Goal: Task Accomplishment & Management: Manage account settings

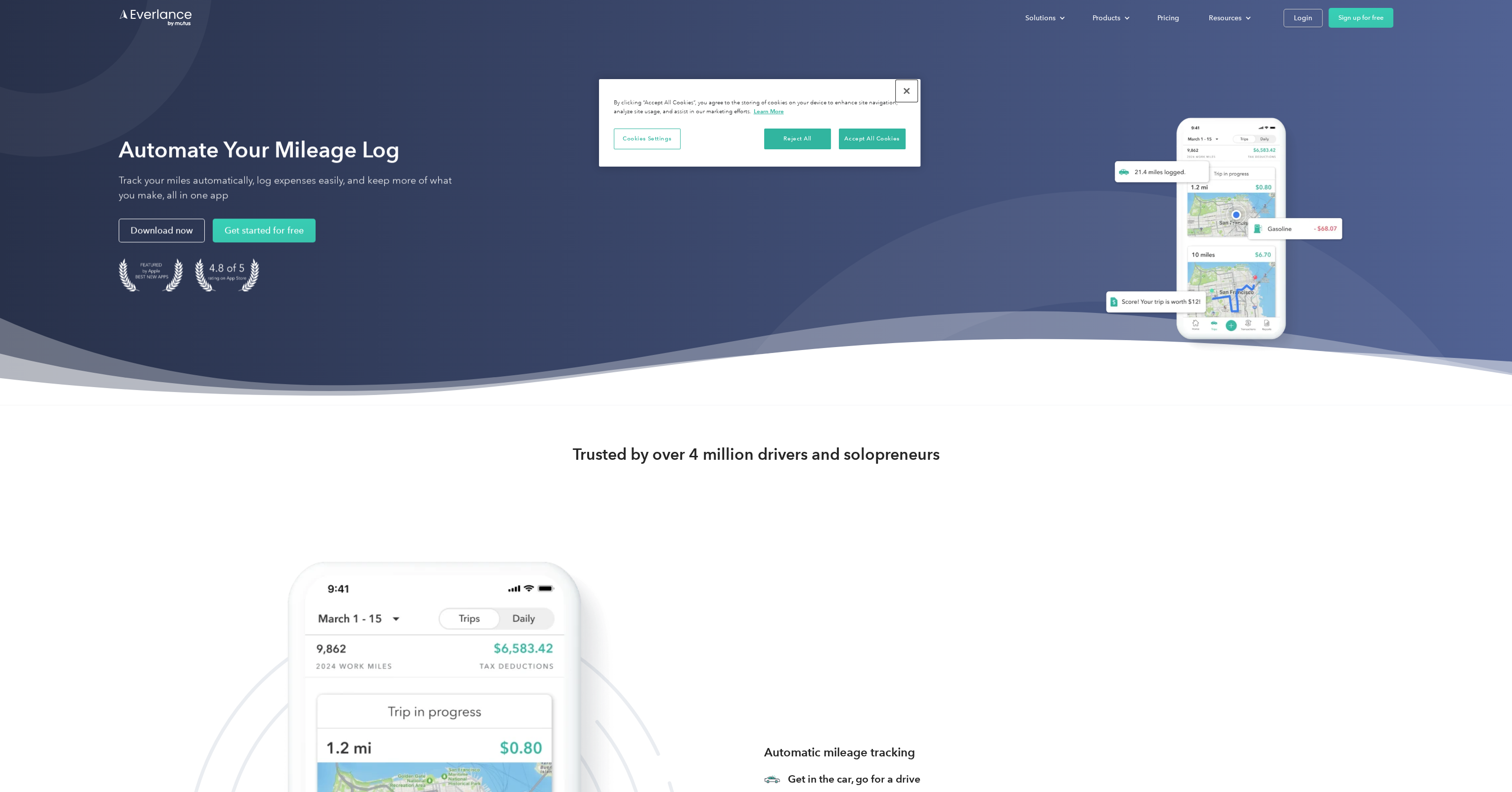
click at [909, 92] on button "Close" at bounding box center [907, 91] width 22 height 22
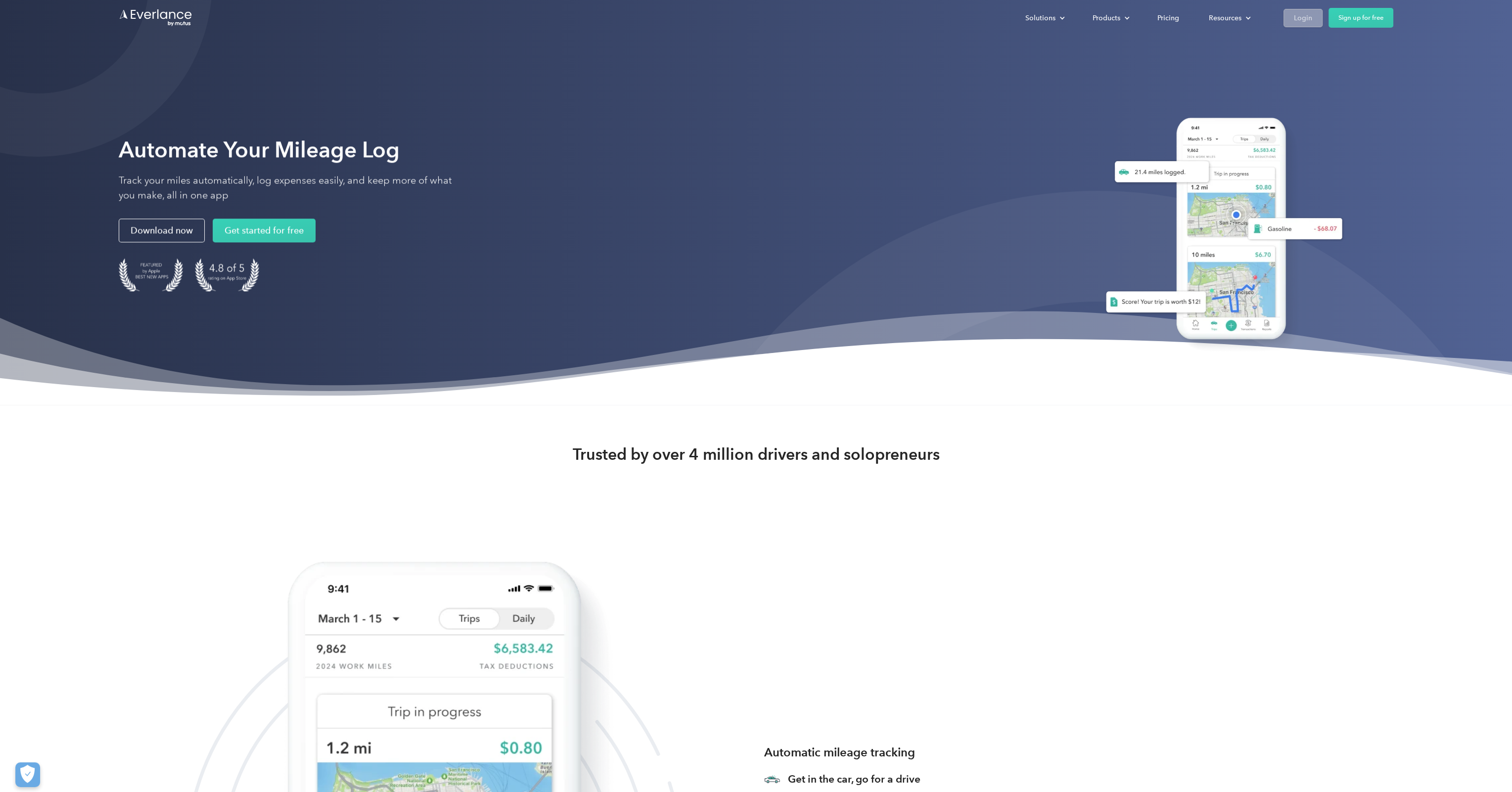
click at [1301, 13] on div "Login" at bounding box center [1303, 18] width 18 height 13
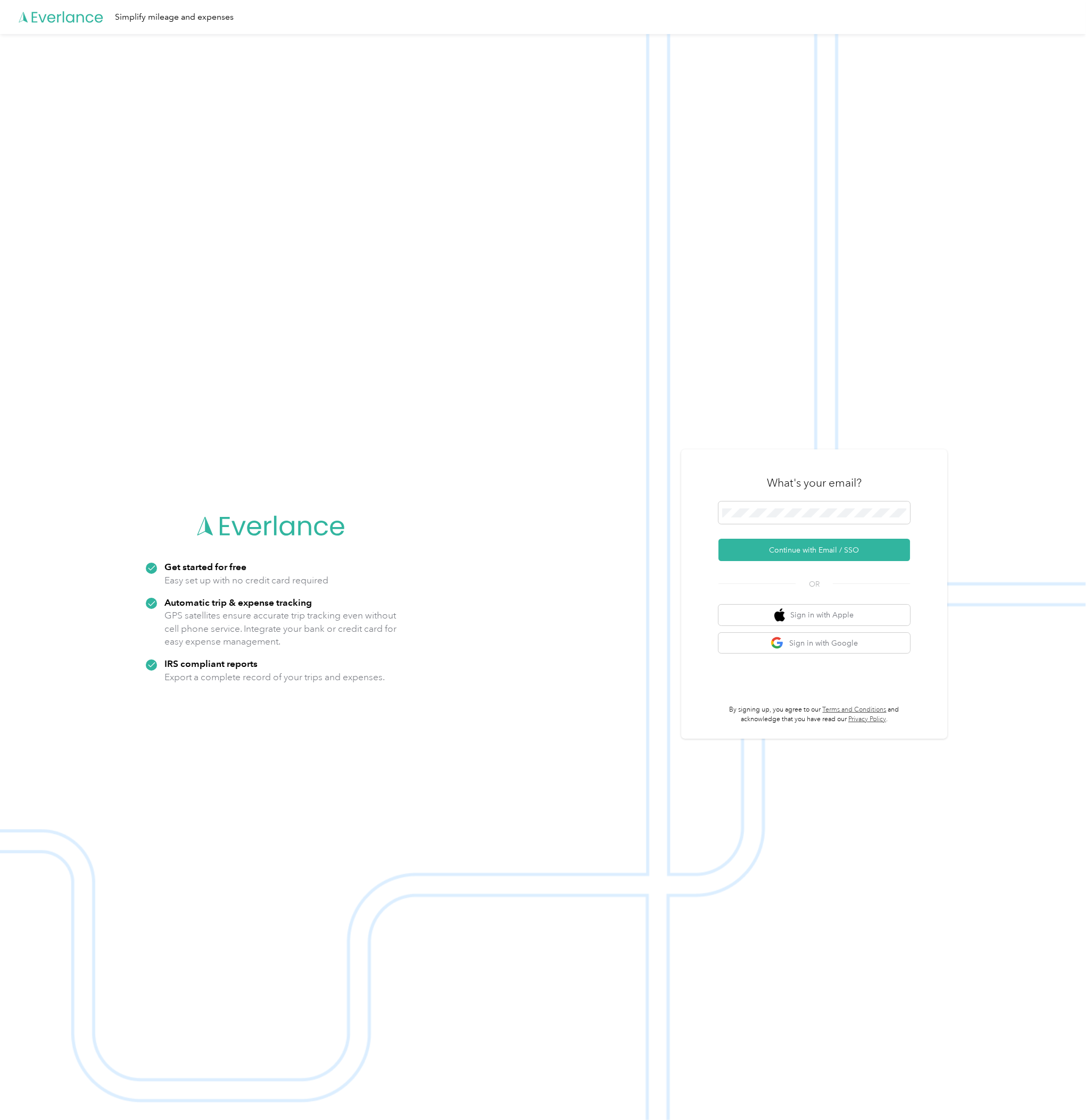
click at [682, 255] on img at bounding box center [542, 593] width 1085 height 1120
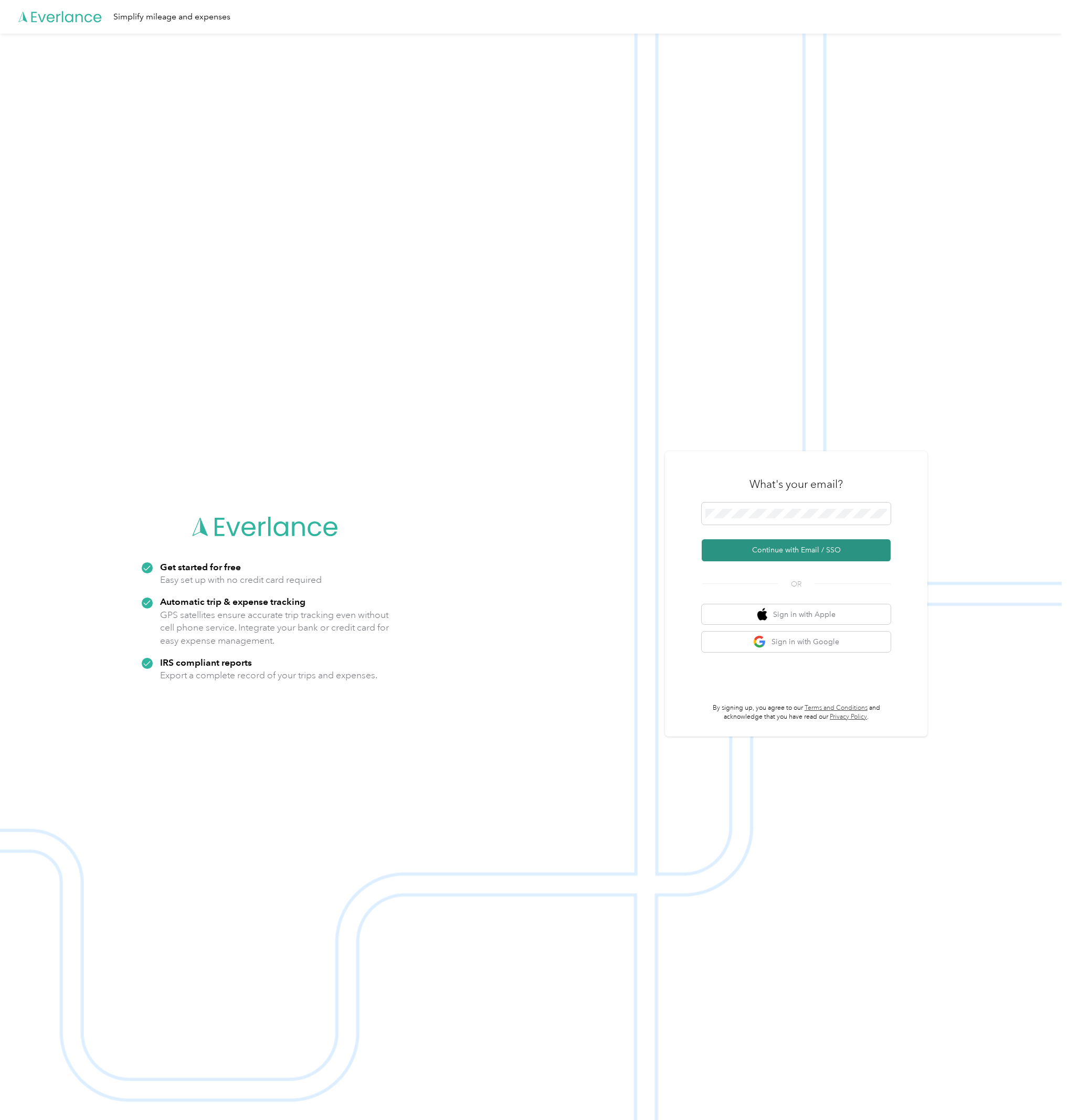
click at [773, 545] on button "Continue with Email / SSO" at bounding box center [796, 550] width 189 height 22
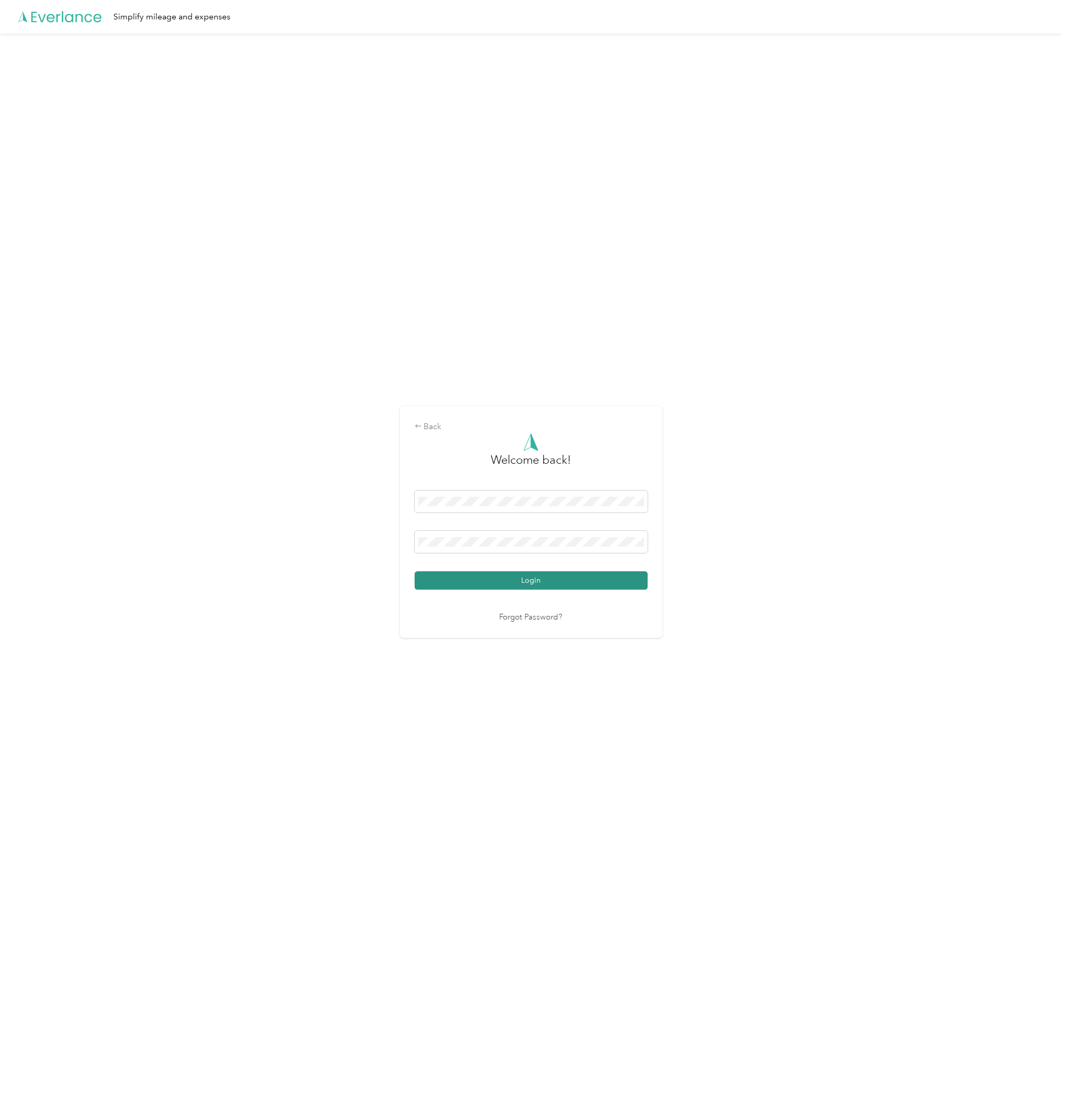
click at [535, 580] on button "Login" at bounding box center [531, 580] width 233 height 18
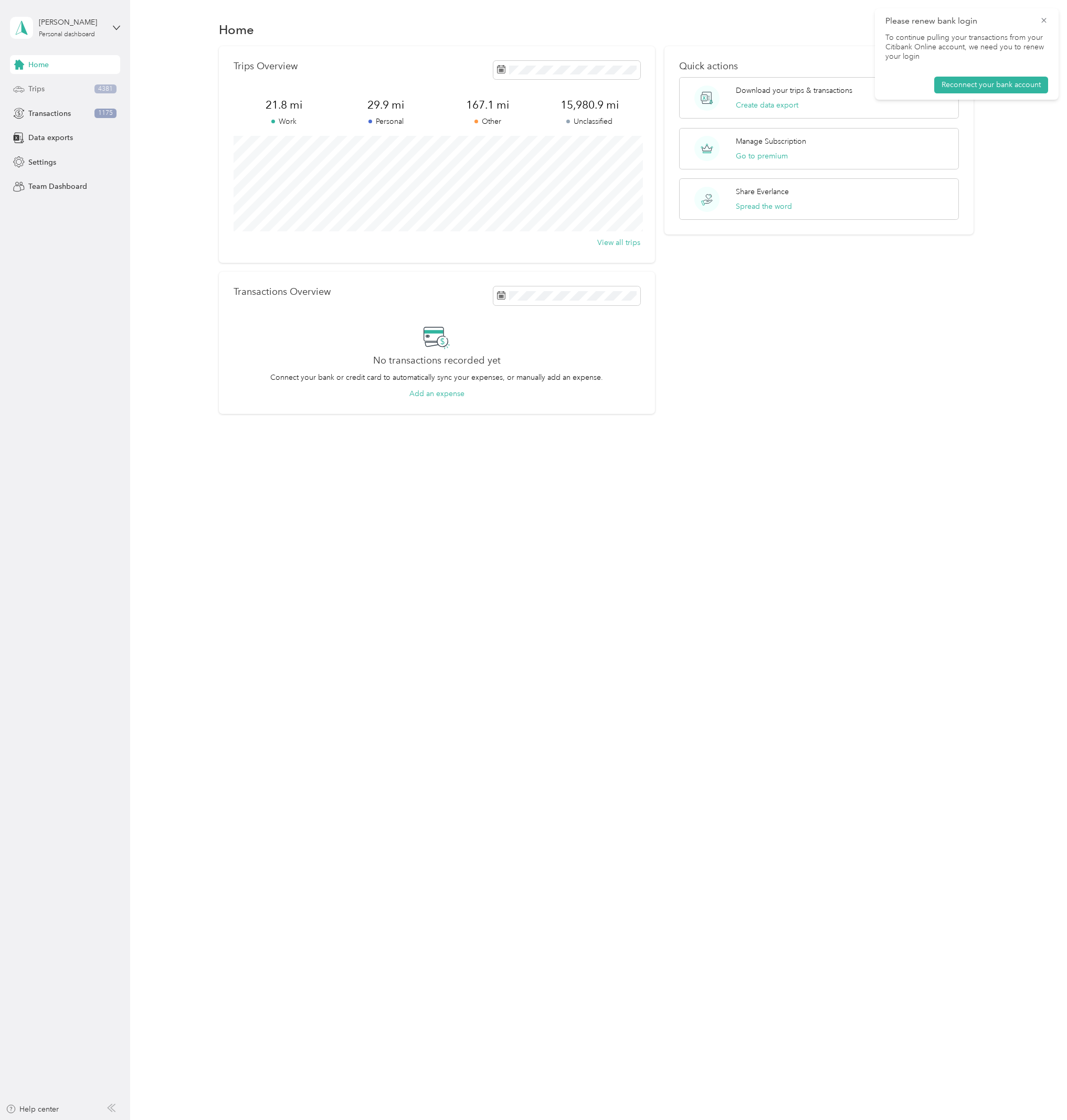
click at [52, 89] on div "Trips 4381" at bounding box center [65, 89] width 111 height 19
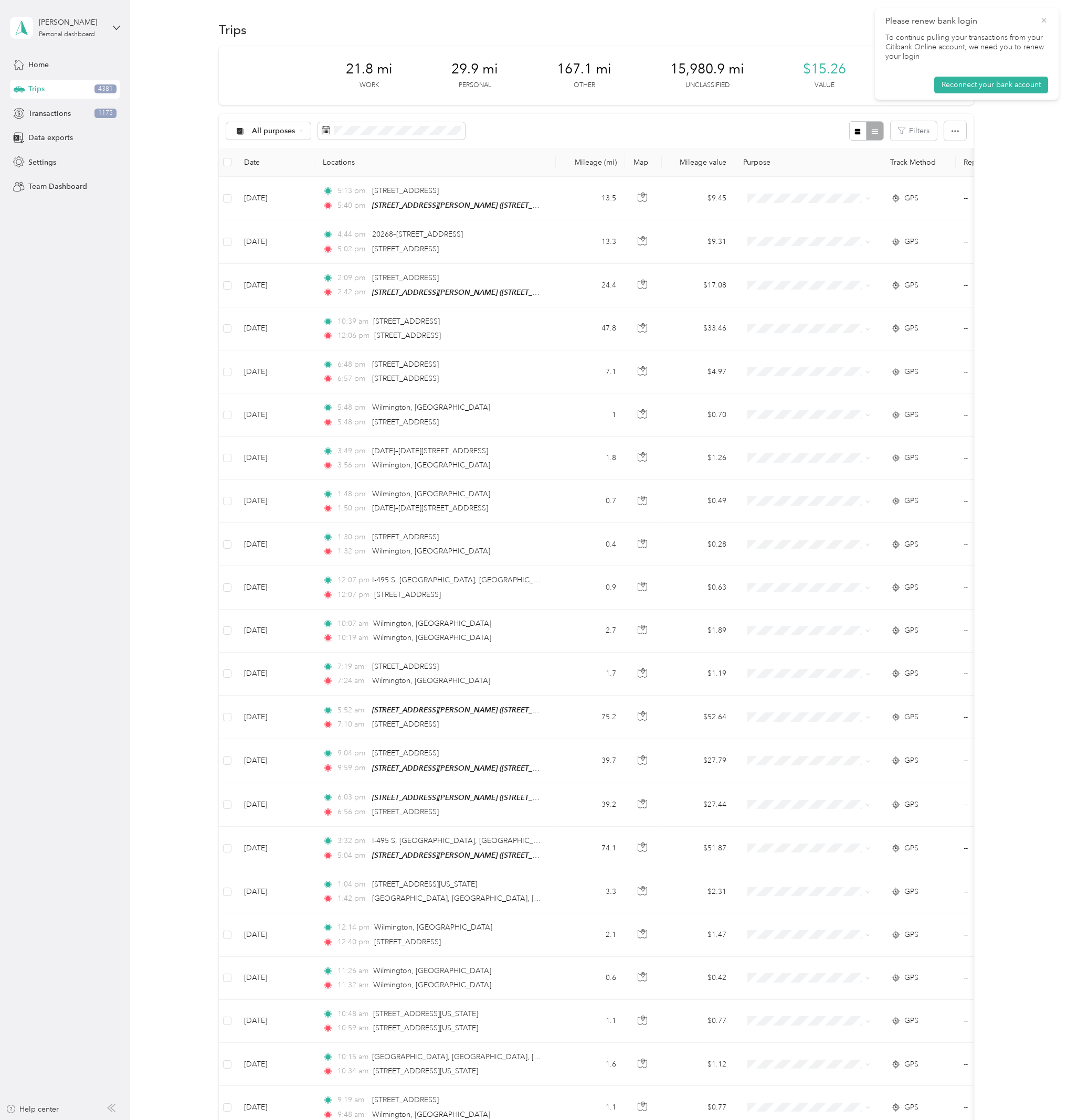
click at [1045, 17] on icon at bounding box center [1044, 20] width 8 height 9
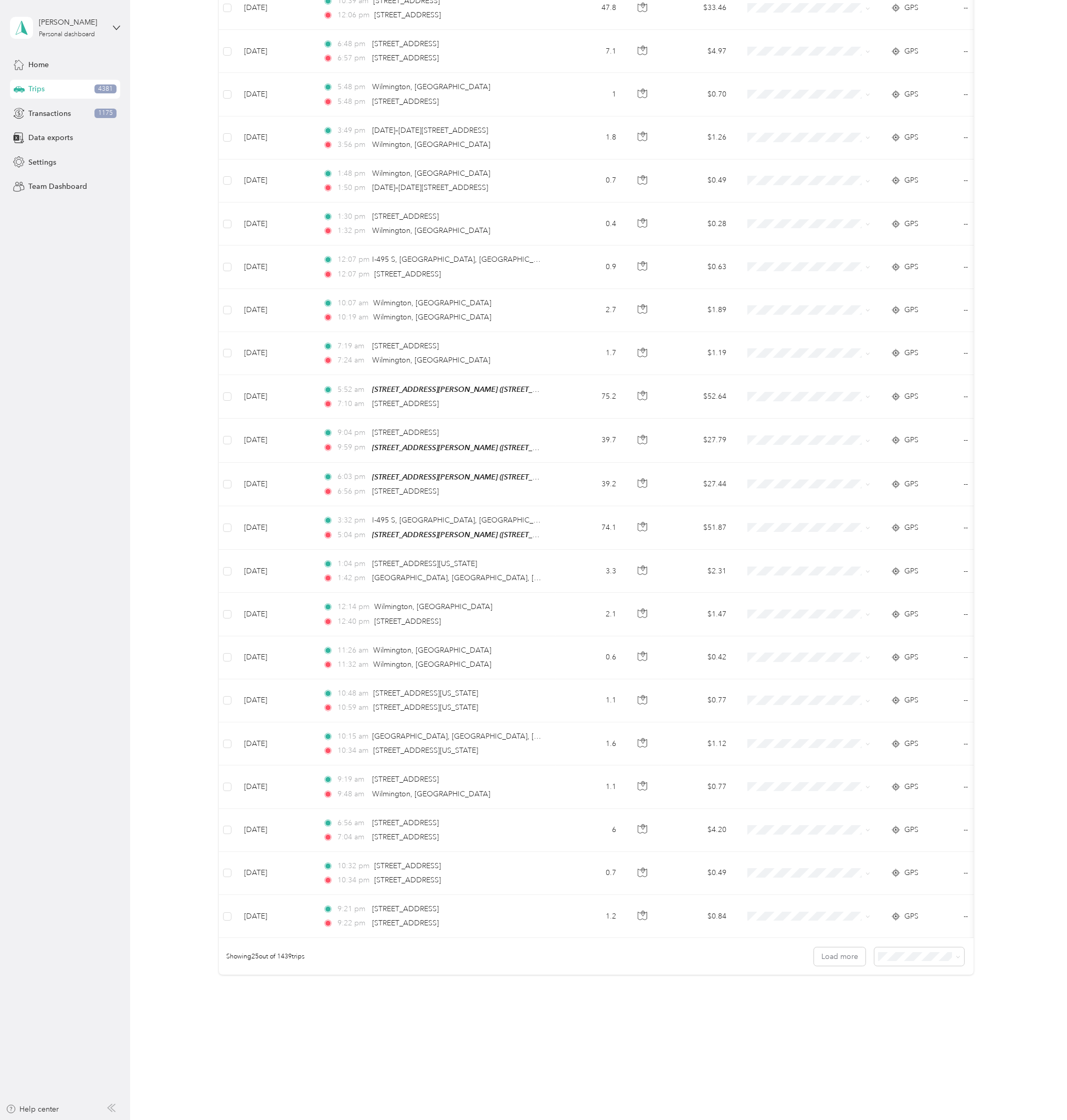
scroll to position [332, 0]
click at [911, 965] on span at bounding box center [919, 957] width 90 height 18
click at [908, 1008] on div "100 per load" at bounding box center [915, 1013] width 75 height 11
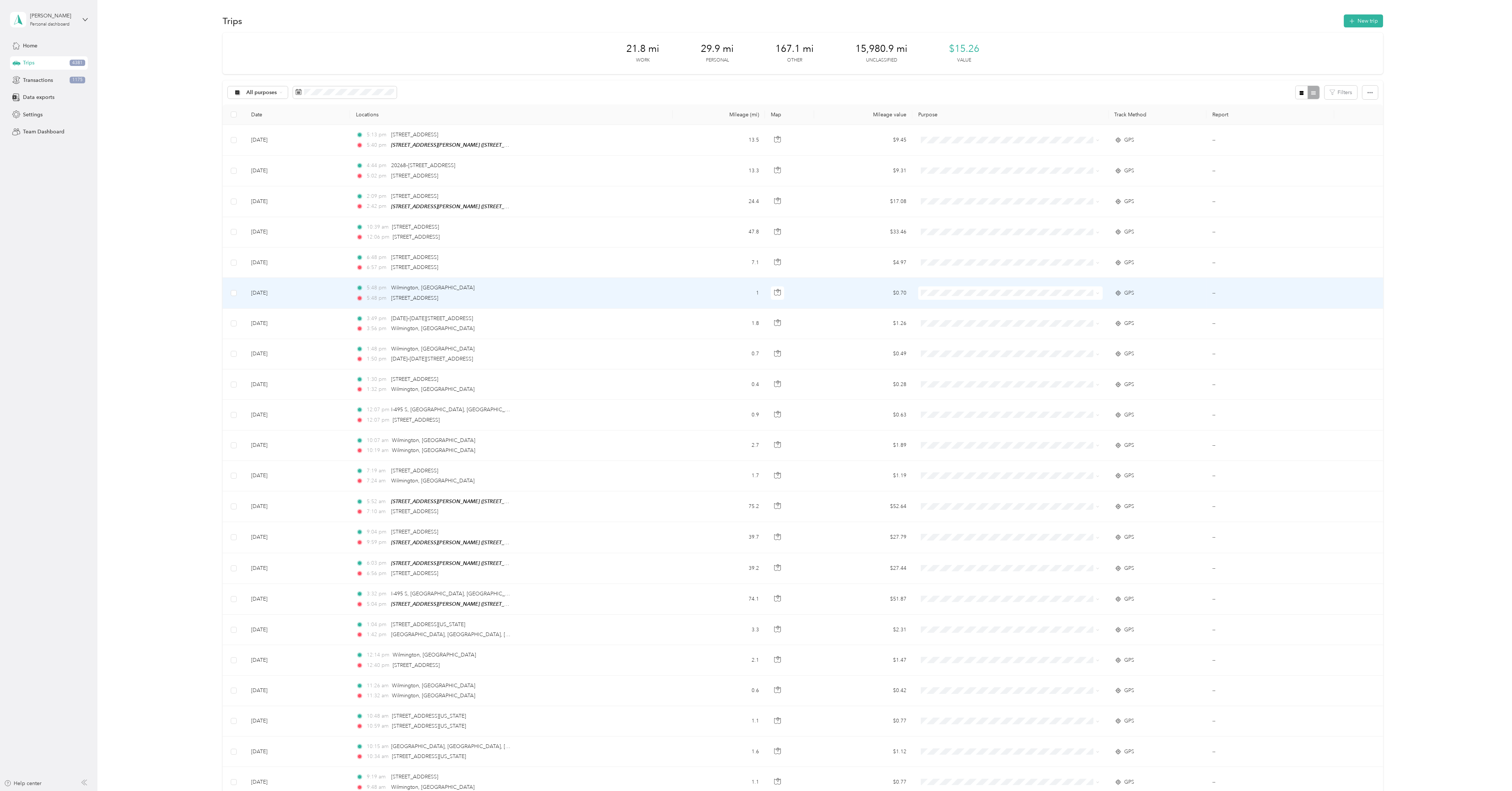
click at [1206, 285] on td "--" at bounding box center [1270, 293] width 127 height 31
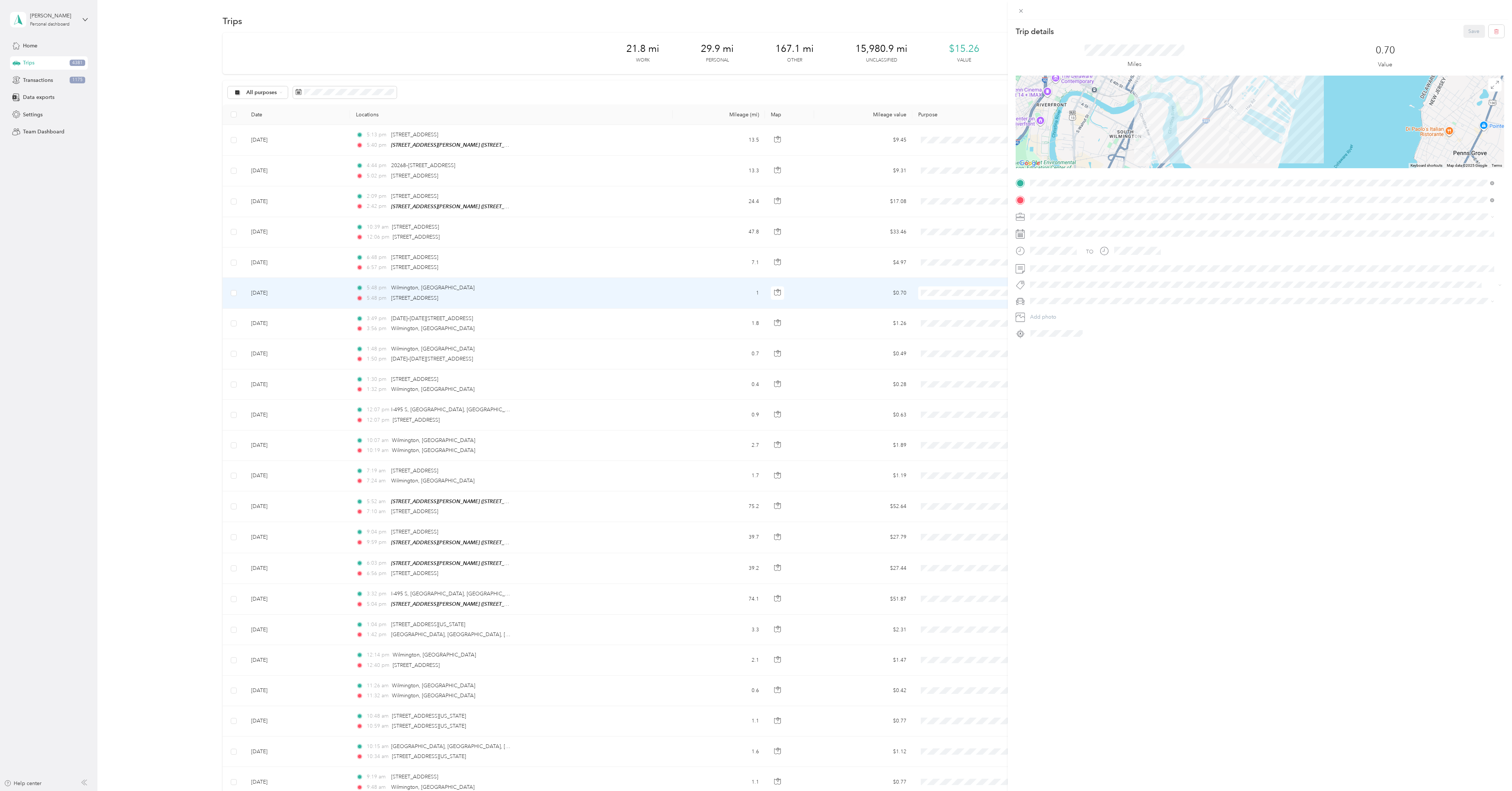
click at [162, 416] on div "Trip details Save This trip cannot be edited because it is either under review,…" at bounding box center [756, 395] width 1512 height 791
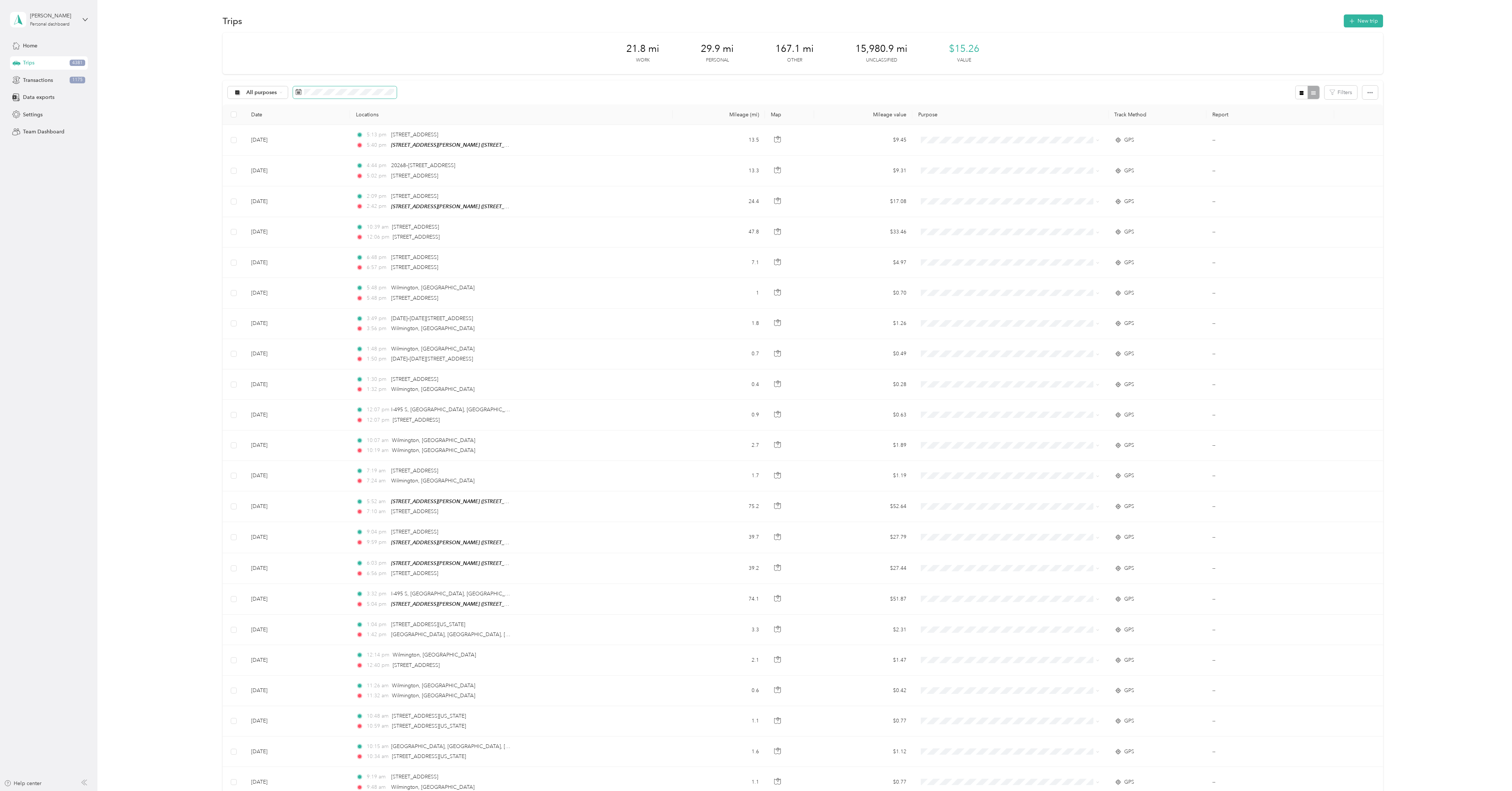
click at [333, 87] on span at bounding box center [345, 92] width 104 height 12
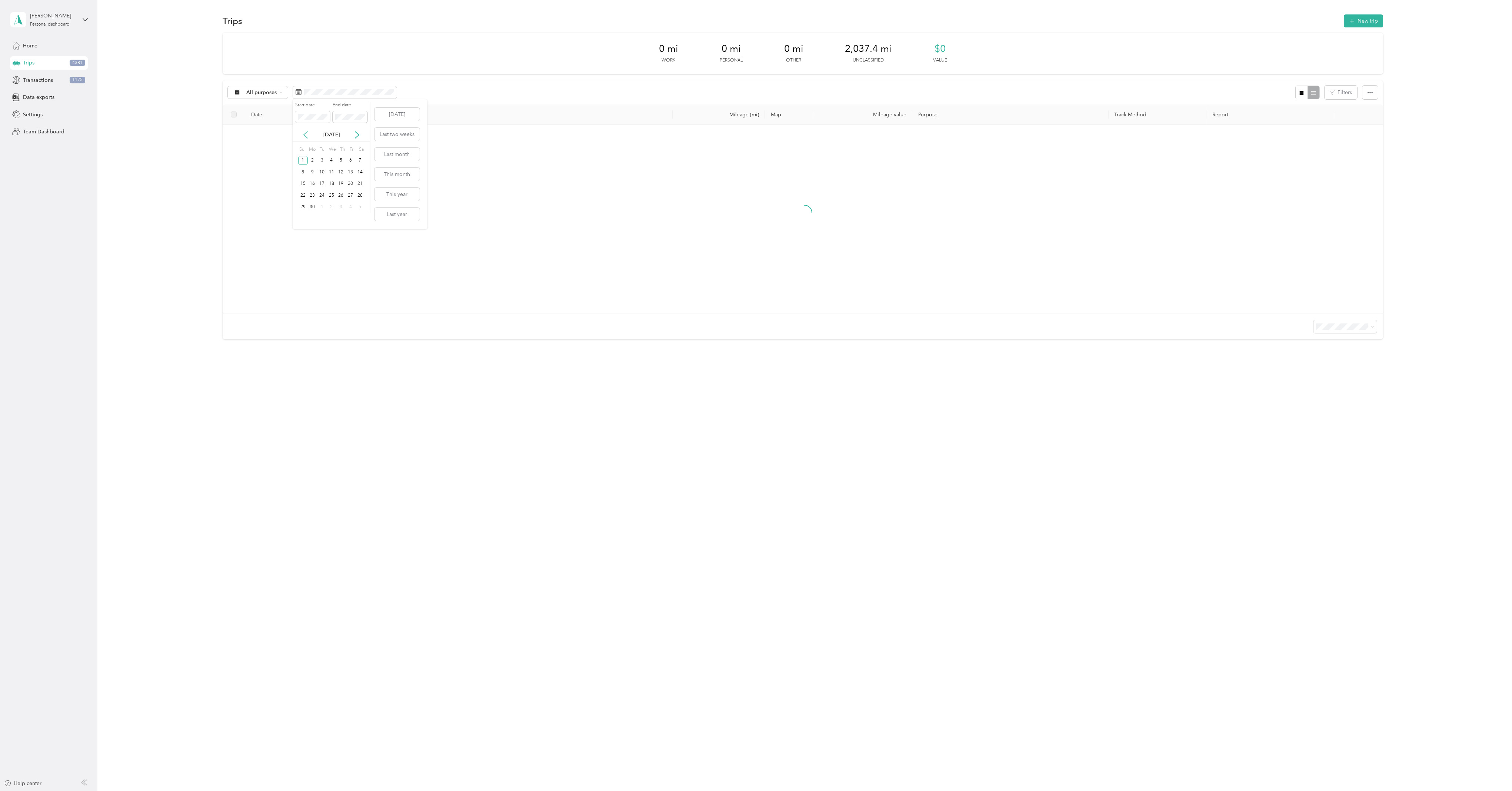
click at [304, 131] on icon at bounding box center [305, 134] width 8 height 8
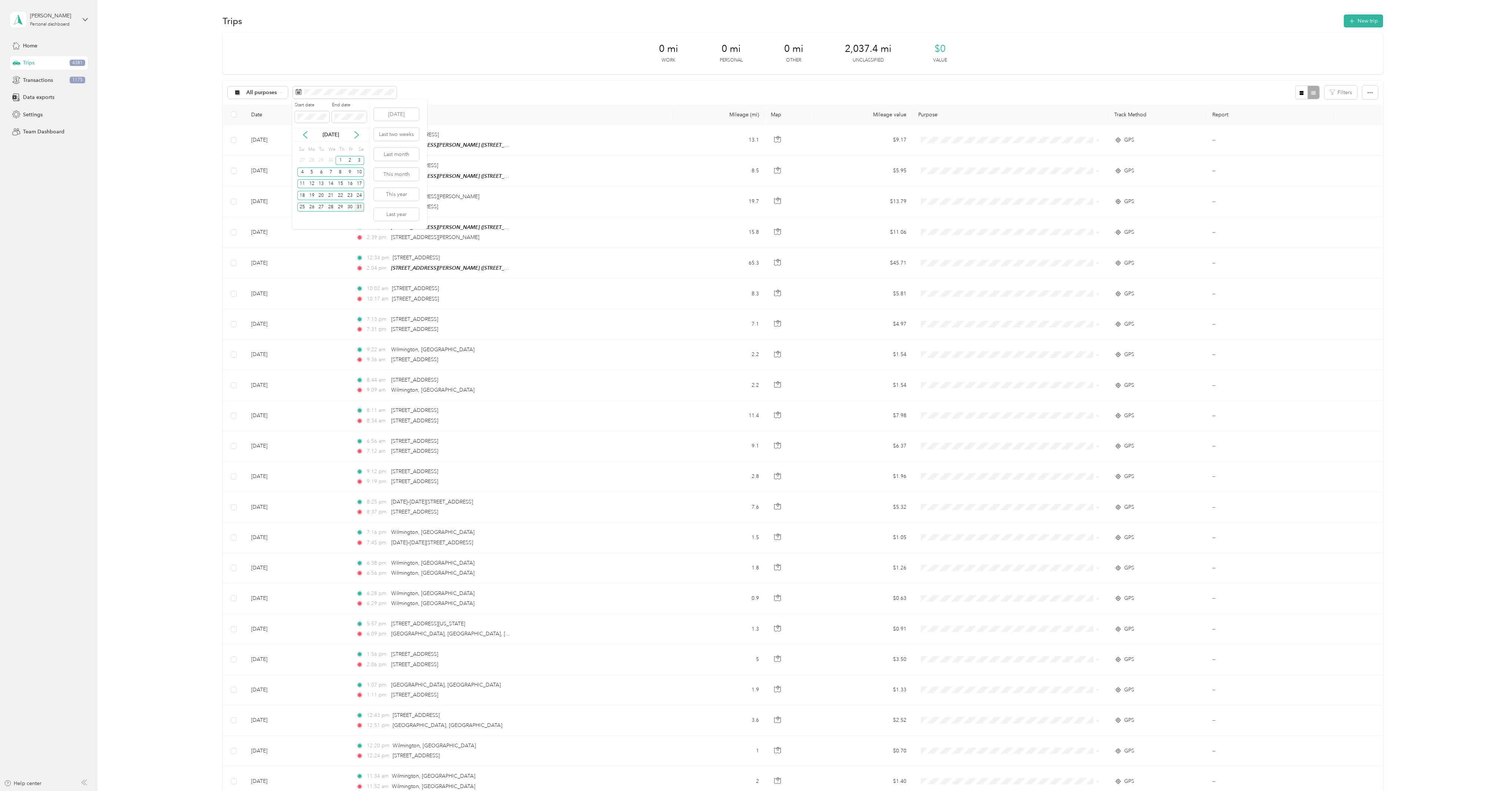
click at [359, 207] on div "31" at bounding box center [359, 207] width 9 height 9
click at [460, 105] on th "Locations" at bounding box center [511, 115] width 322 height 21
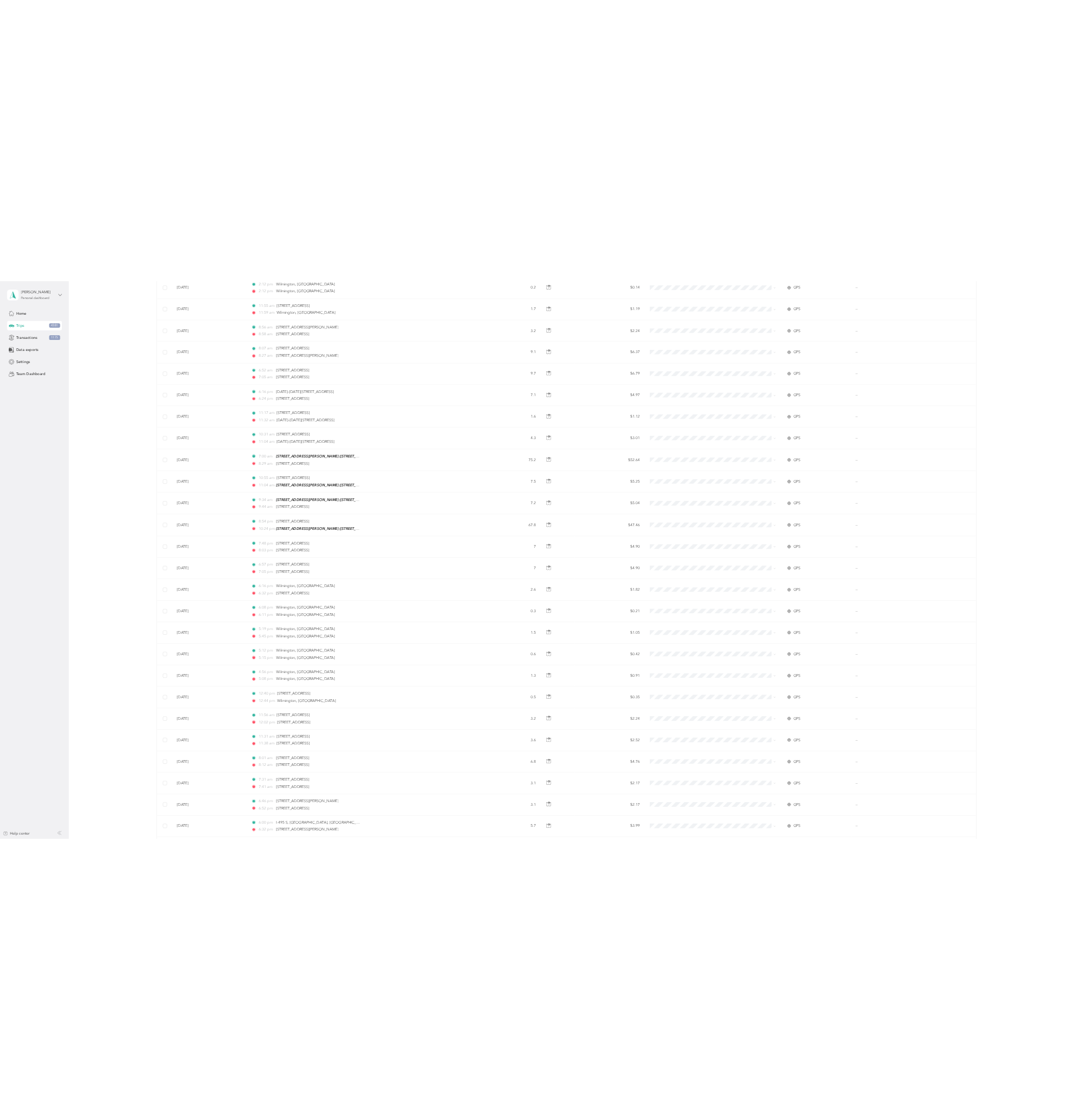
scroll to position [3565, 0]
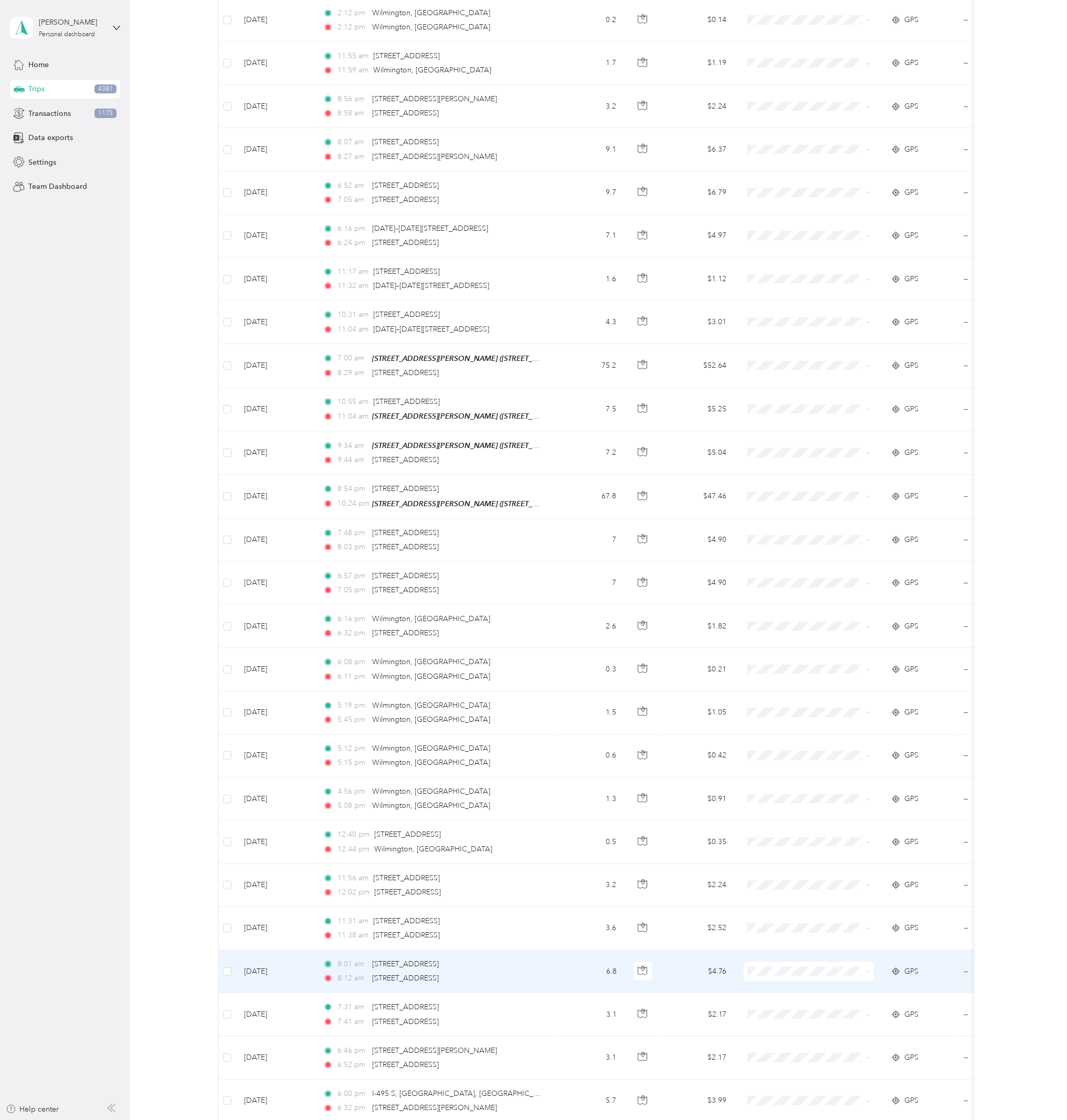
scroll to position [3031, 0]
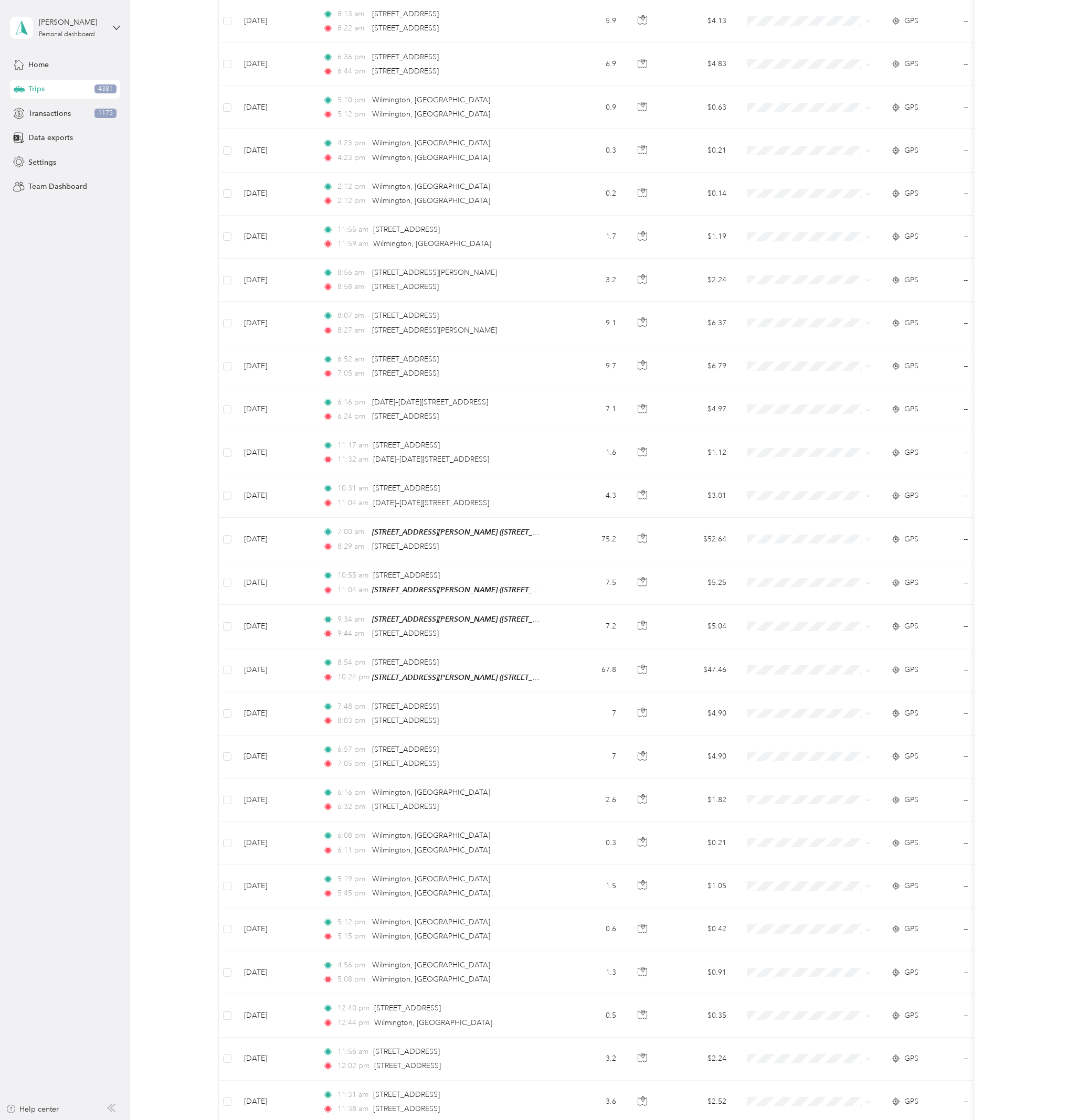
drag, startPoint x: 995, startPoint y: 654, endPoint x: 956, endPoint y: 723, distance: 79.3
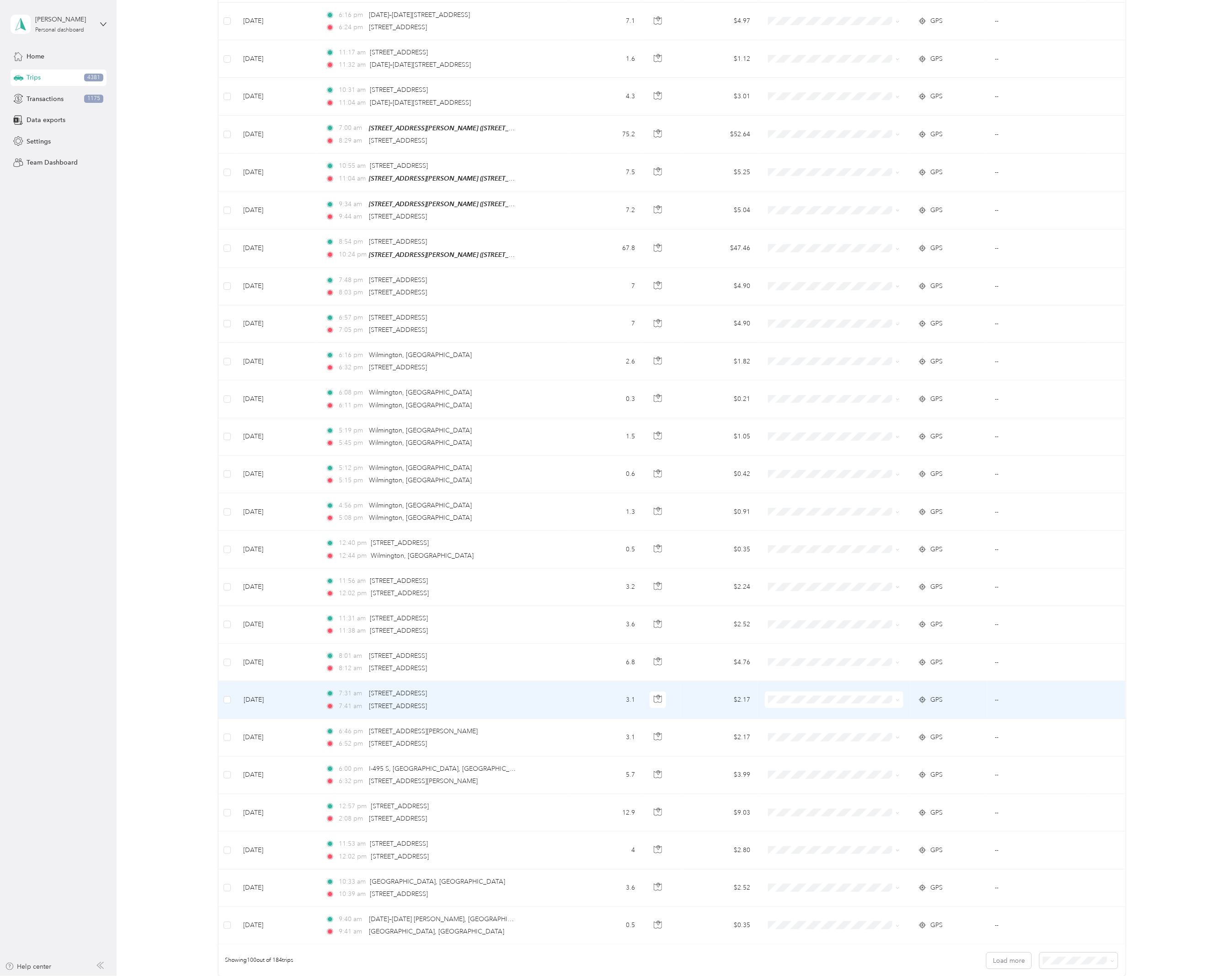
scroll to position [3116, 0]
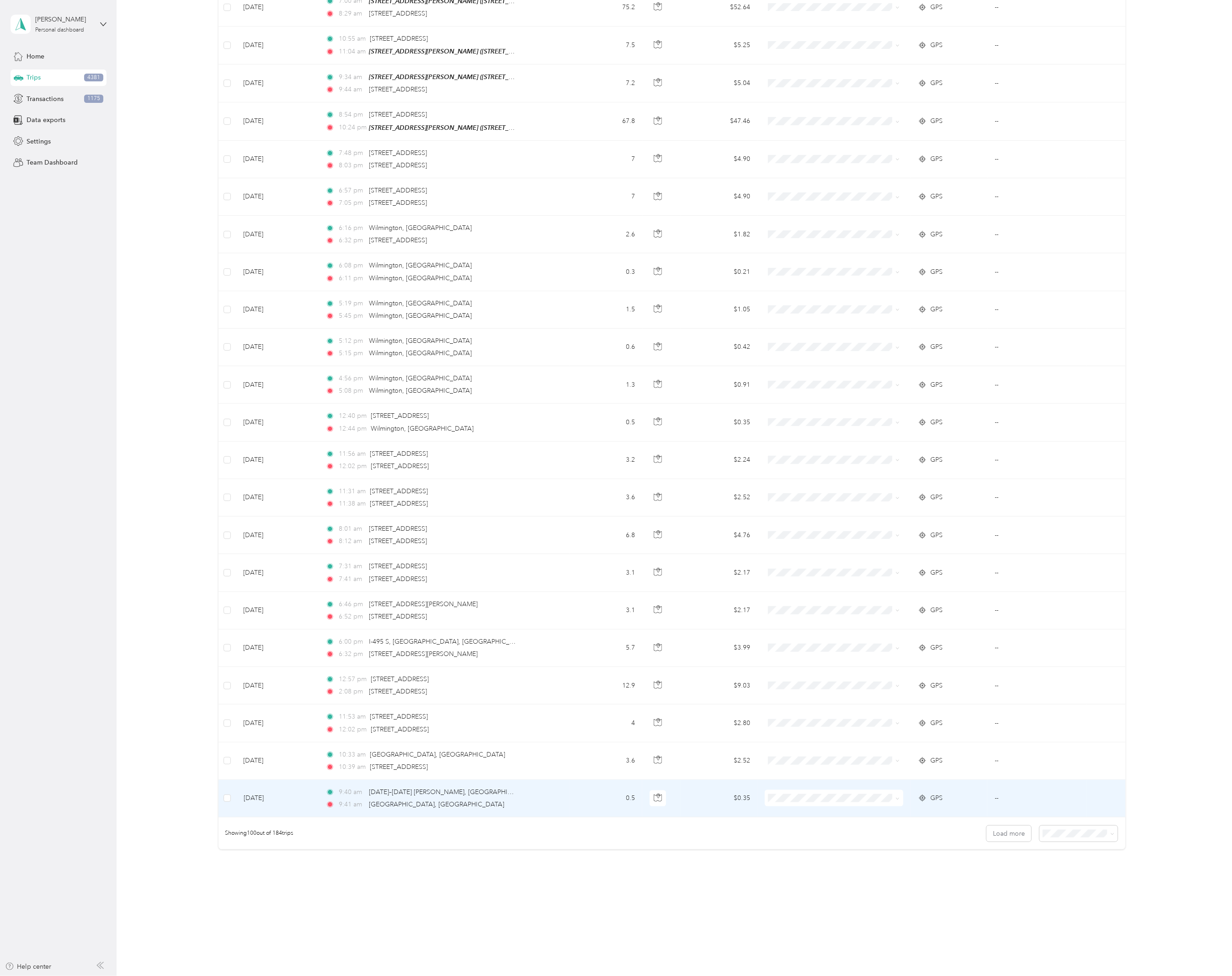
click at [561, 786] on td "9:40 am [DATE]–[DATE] [PERSON_NAME], [GEOGRAPHIC_DATA], DE 9:41 am [GEOGRAPHIC_…" at bounding box center [444, 799] width 252 height 38
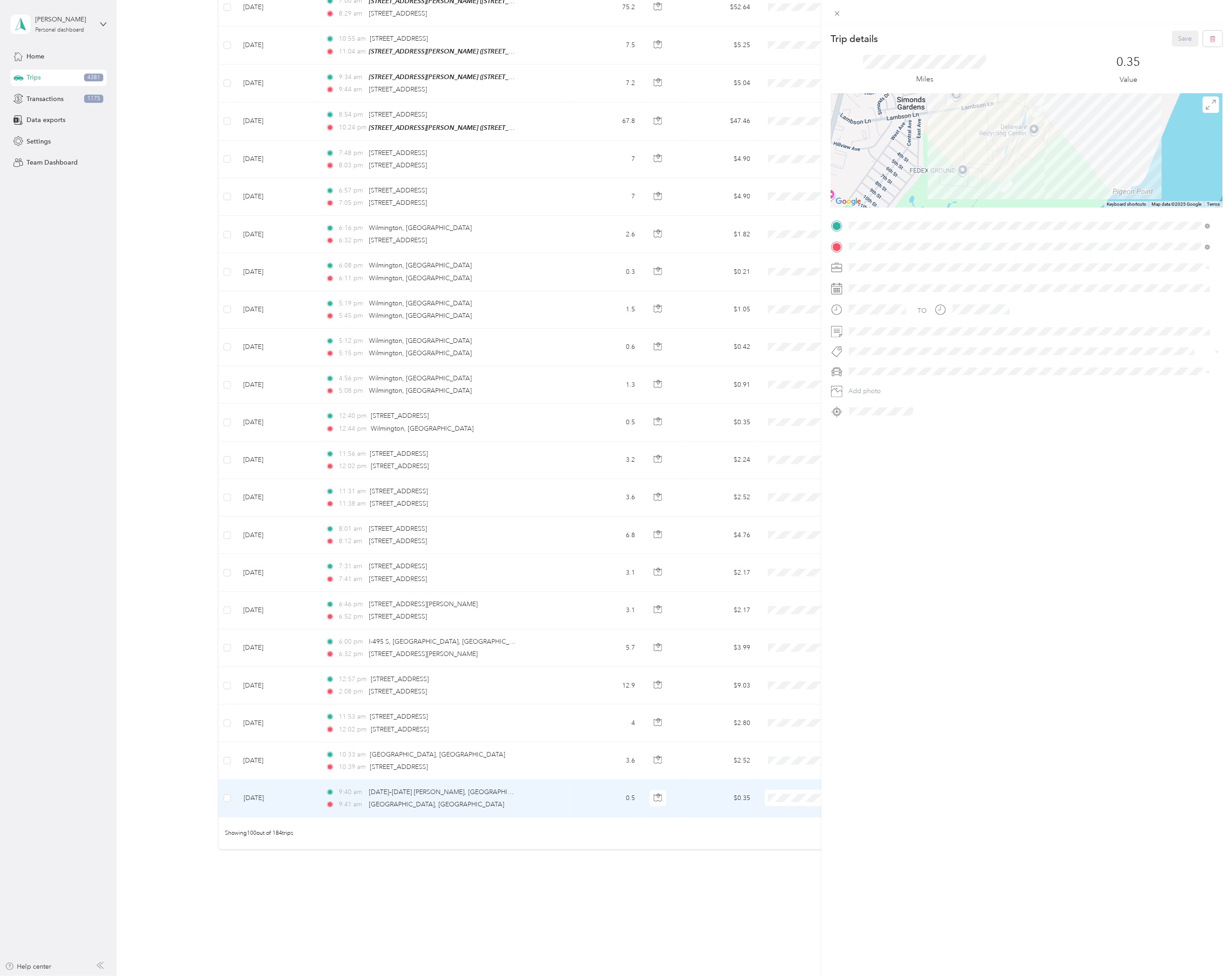
click at [580, 855] on div "Trip details Save This trip cannot be edited because it is either under review,…" at bounding box center [616, 488] width 1232 height 976
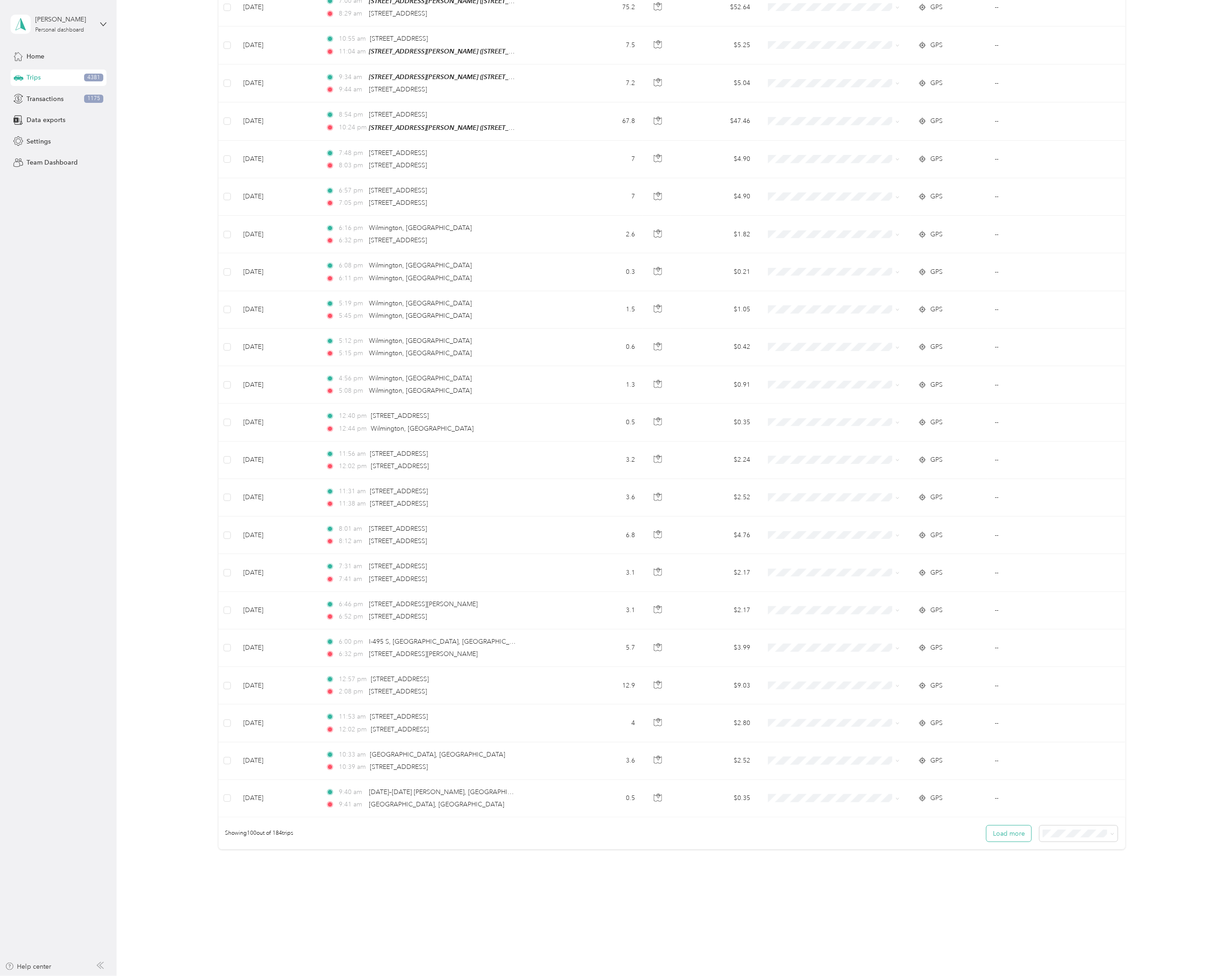
click at [1017, 833] on button "Load more" at bounding box center [1009, 834] width 45 height 16
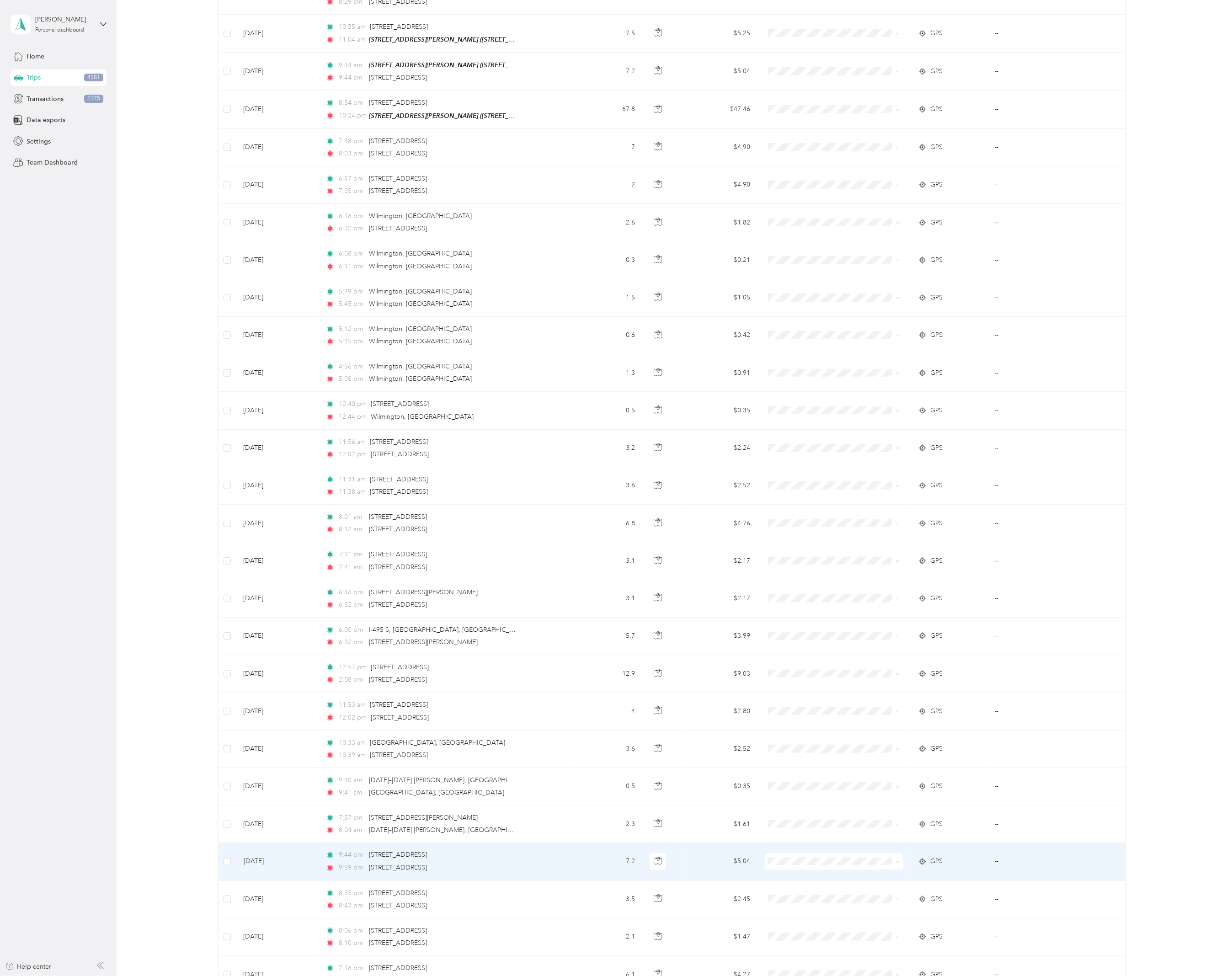
scroll to position [3426, 0]
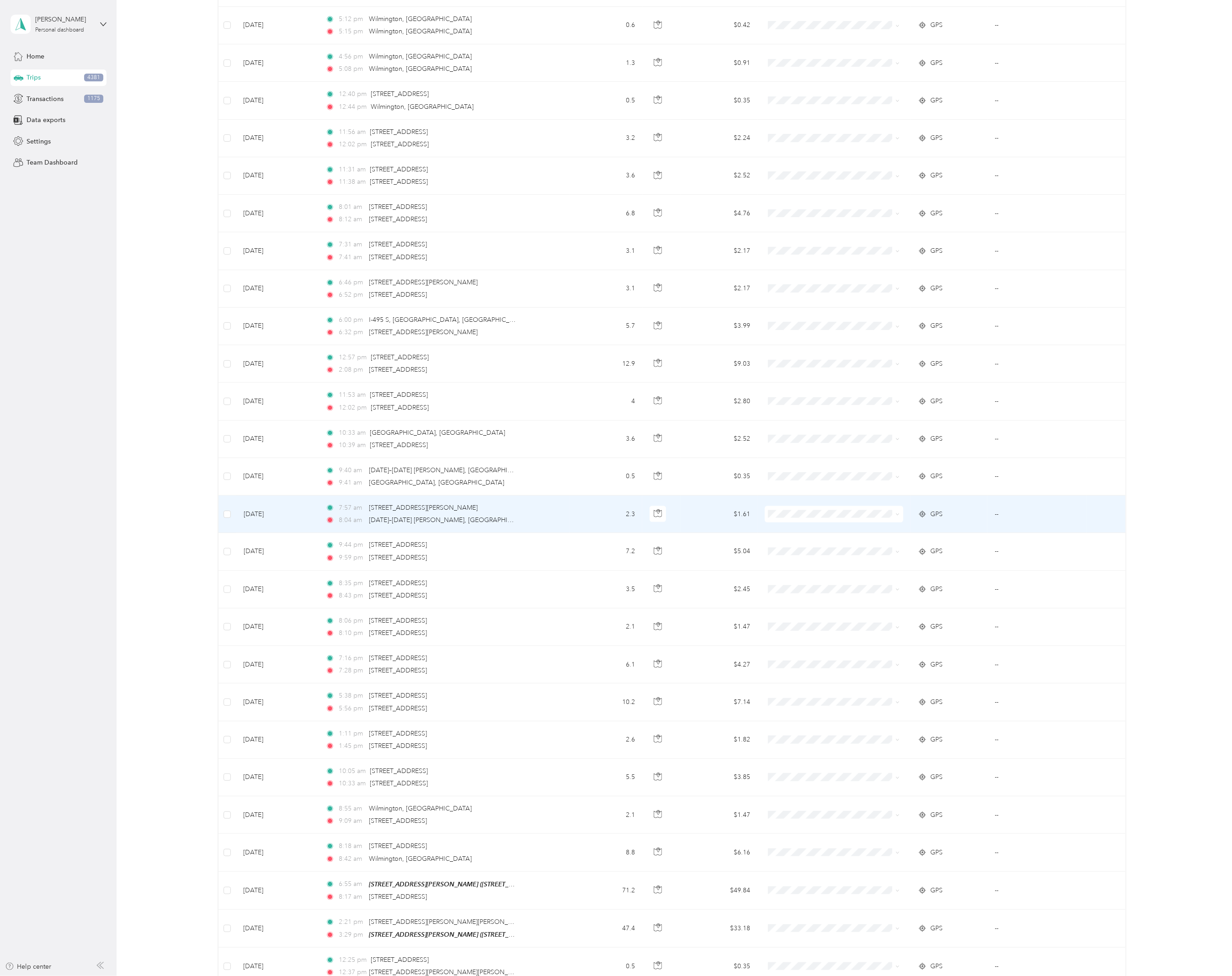
click at [525, 519] on td "7:57 am [STREET_ADDRESS][PERSON_NAME] 8:04 am [DATE]–[DATE][STREET_ADDRESS][PER…" at bounding box center [444, 514] width 252 height 38
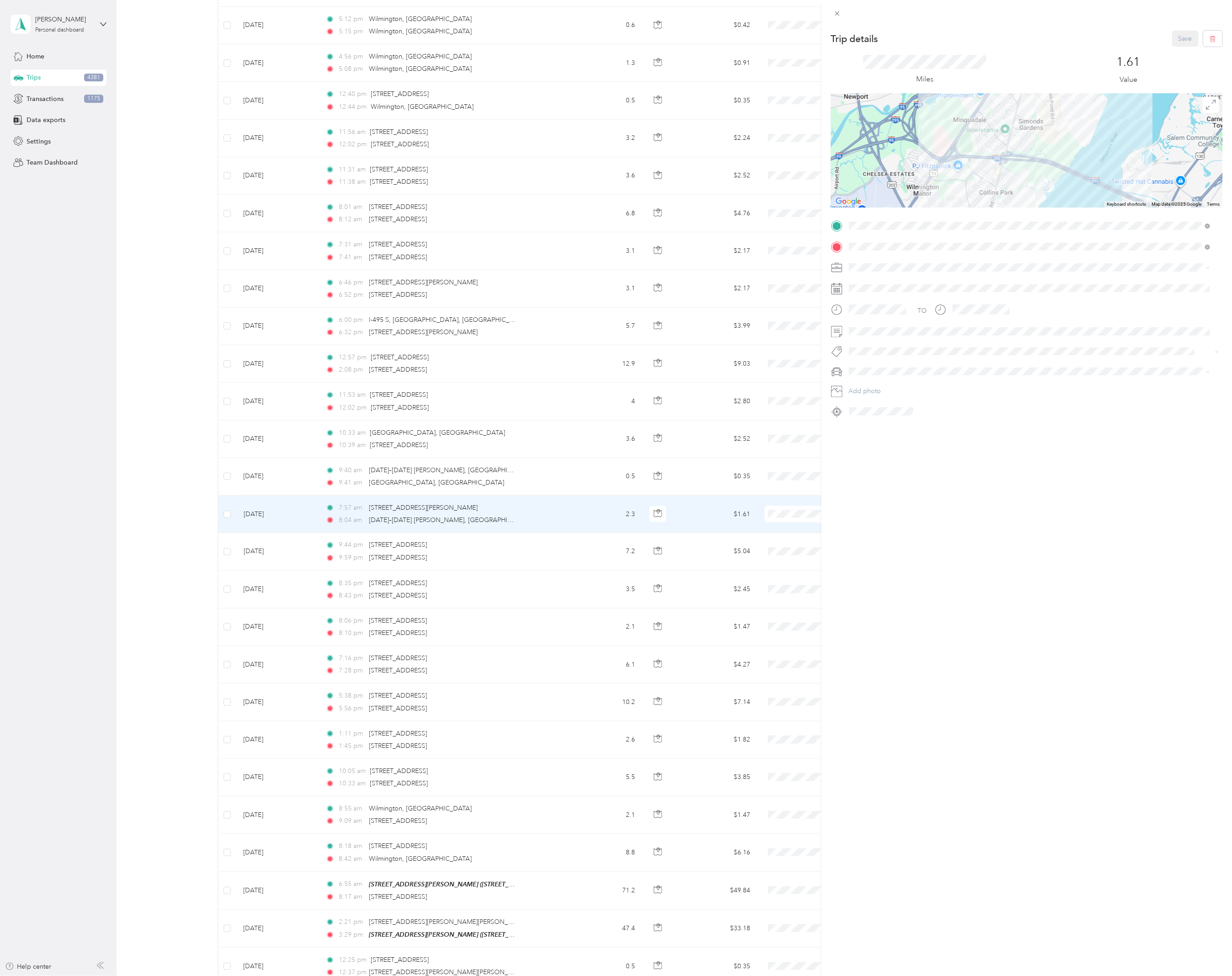
click at [533, 482] on div "Trip details Save This trip cannot be edited because it is either under review,…" at bounding box center [616, 488] width 1232 height 976
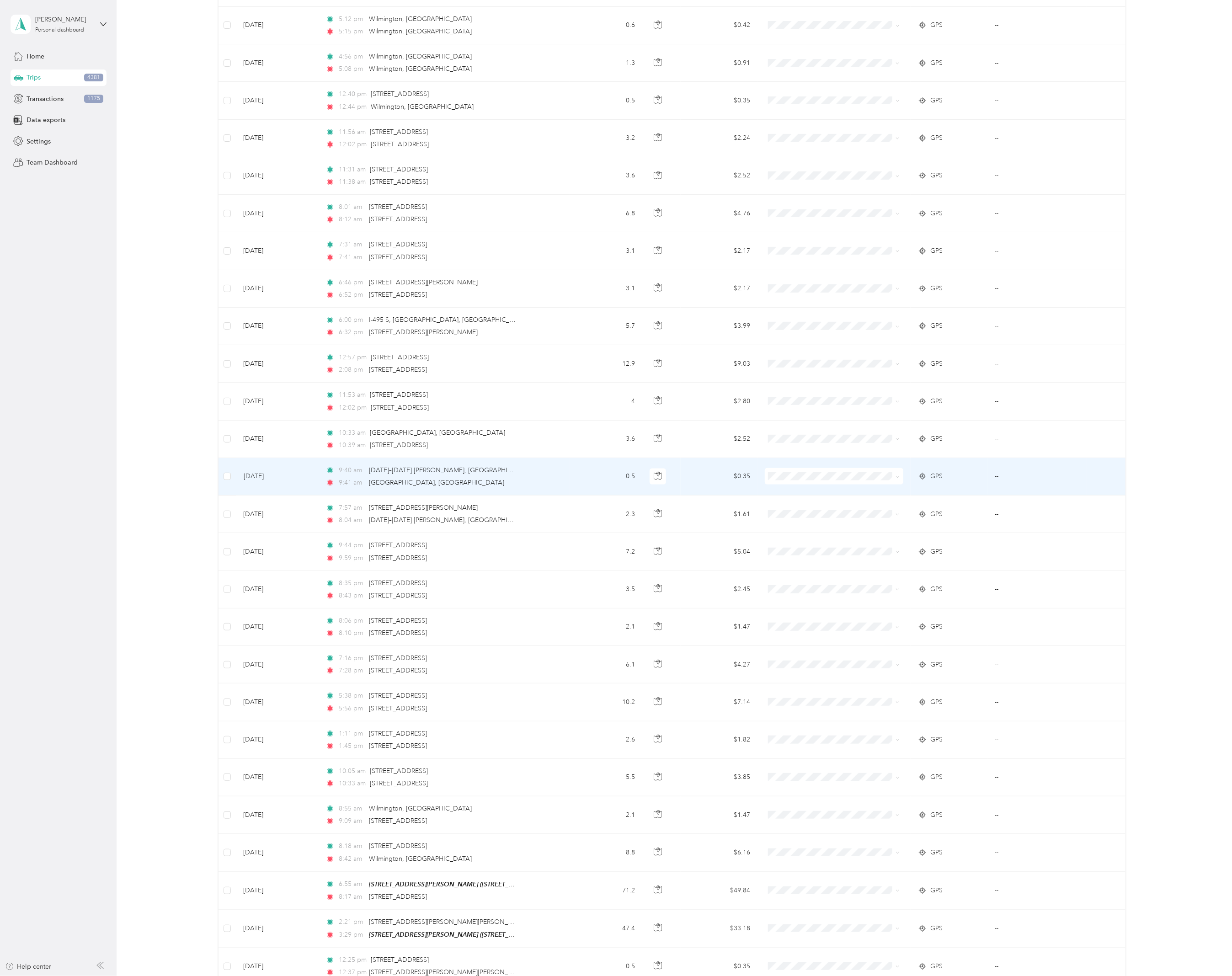
click at [498, 475] on div "9:40 am [DATE]–[DATE] [PERSON_NAME], [GEOGRAPHIC_DATA], [GEOGRAPHIC_DATA]" at bounding box center [421, 470] width 192 height 10
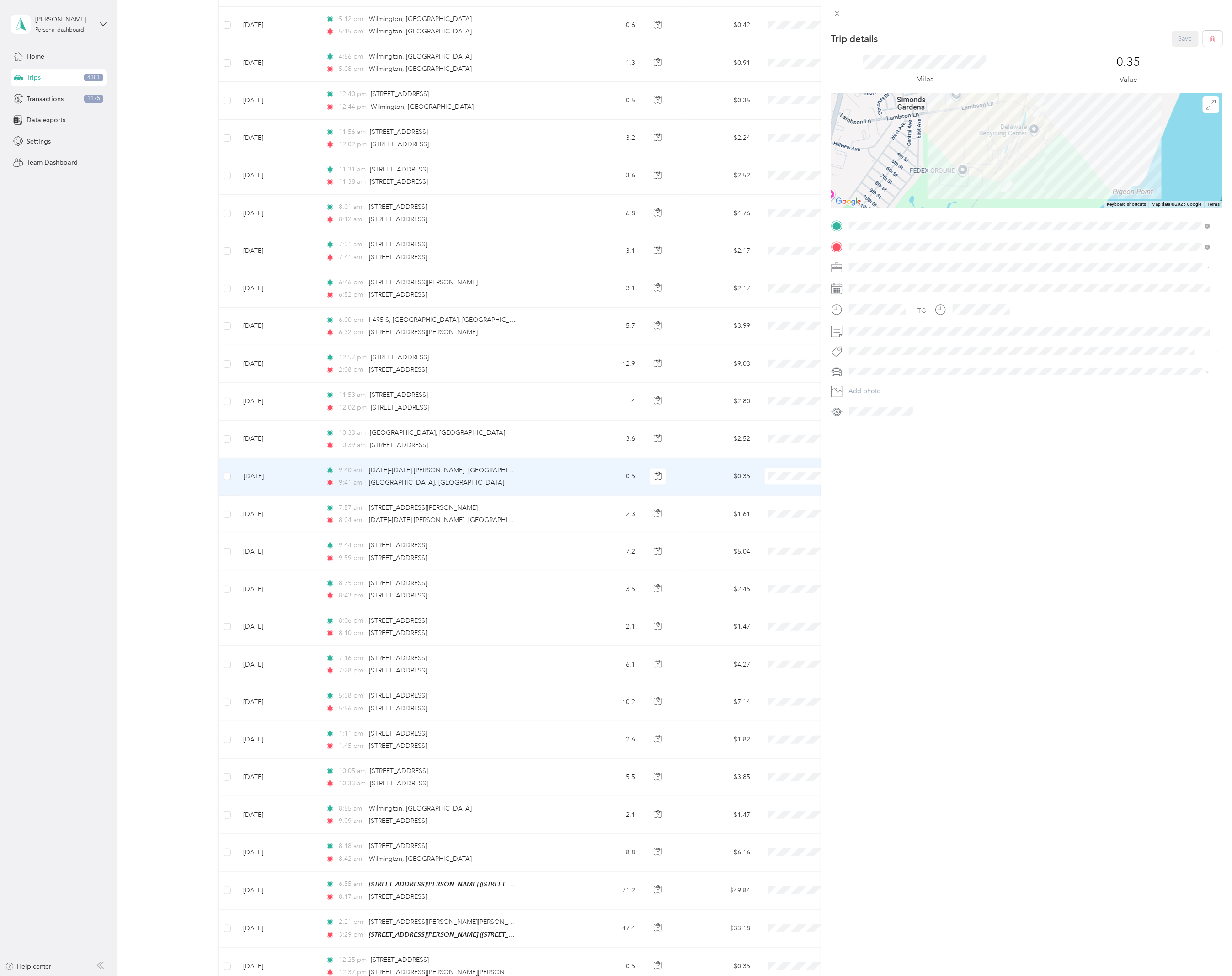
click at [487, 448] on div "Trip details Save This trip cannot be edited because it is either under review,…" at bounding box center [616, 488] width 1232 height 976
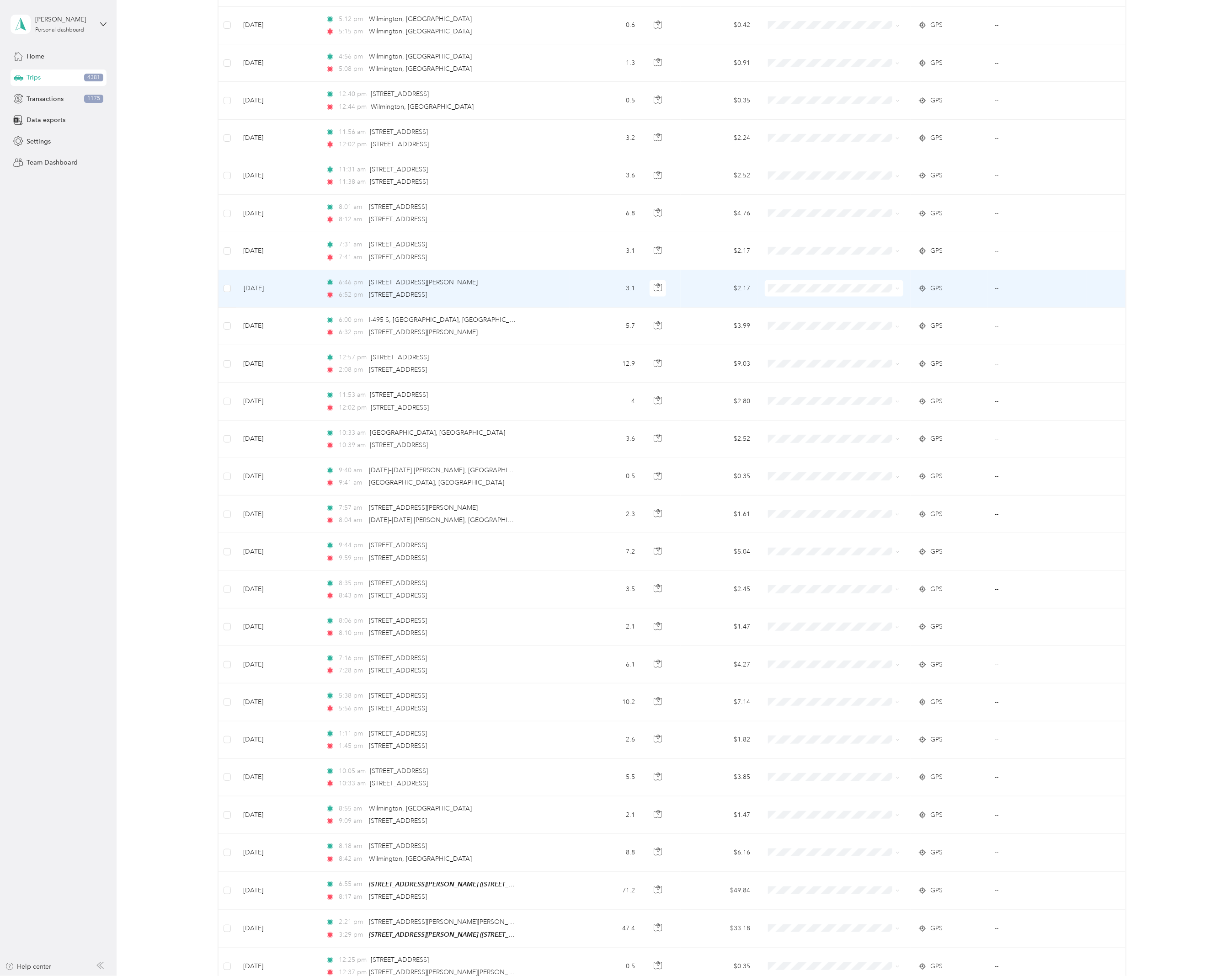
click at [513, 300] on div "6:52 pm [STREET_ADDRESS]" at bounding box center [421, 295] width 192 height 10
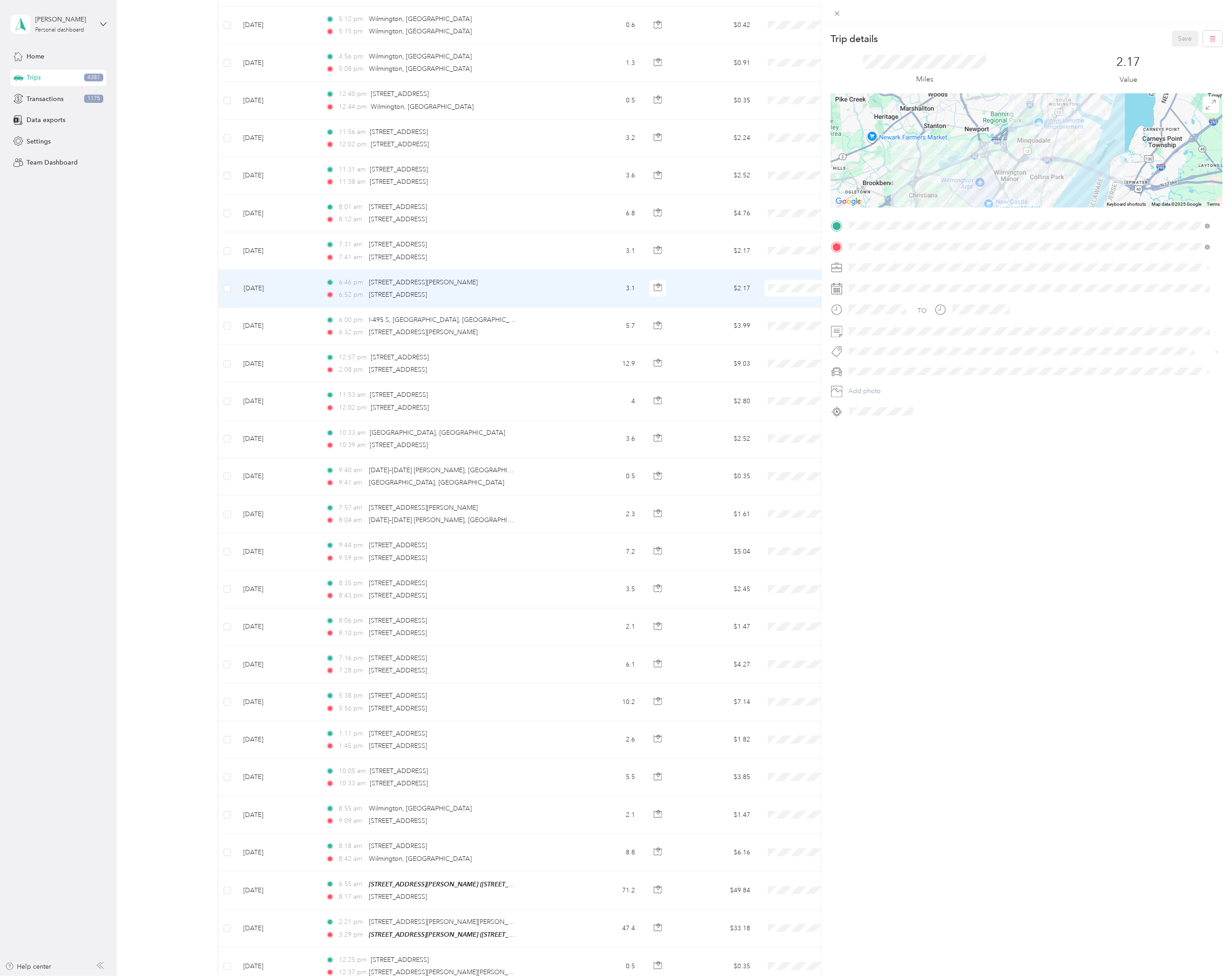
click at [513, 330] on div "Trip details Save This trip cannot be edited because it is either under review,…" at bounding box center [616, 488] width 1232 height 976
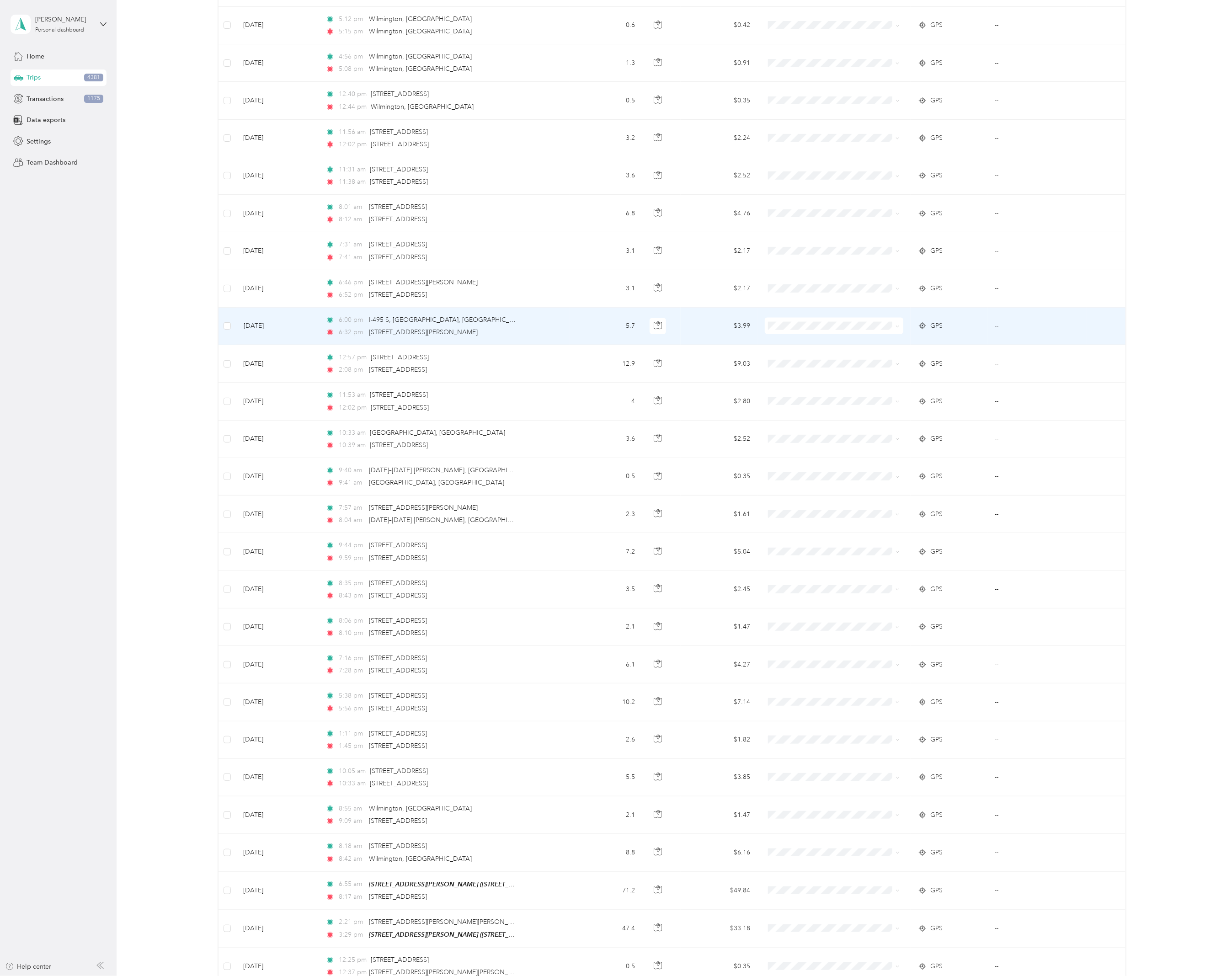
click at [495, 330] on div "6:32 pm [STREET_ADDRESS][PERSON_NAME]" at bounding box center [421, 333] width 192 height 10
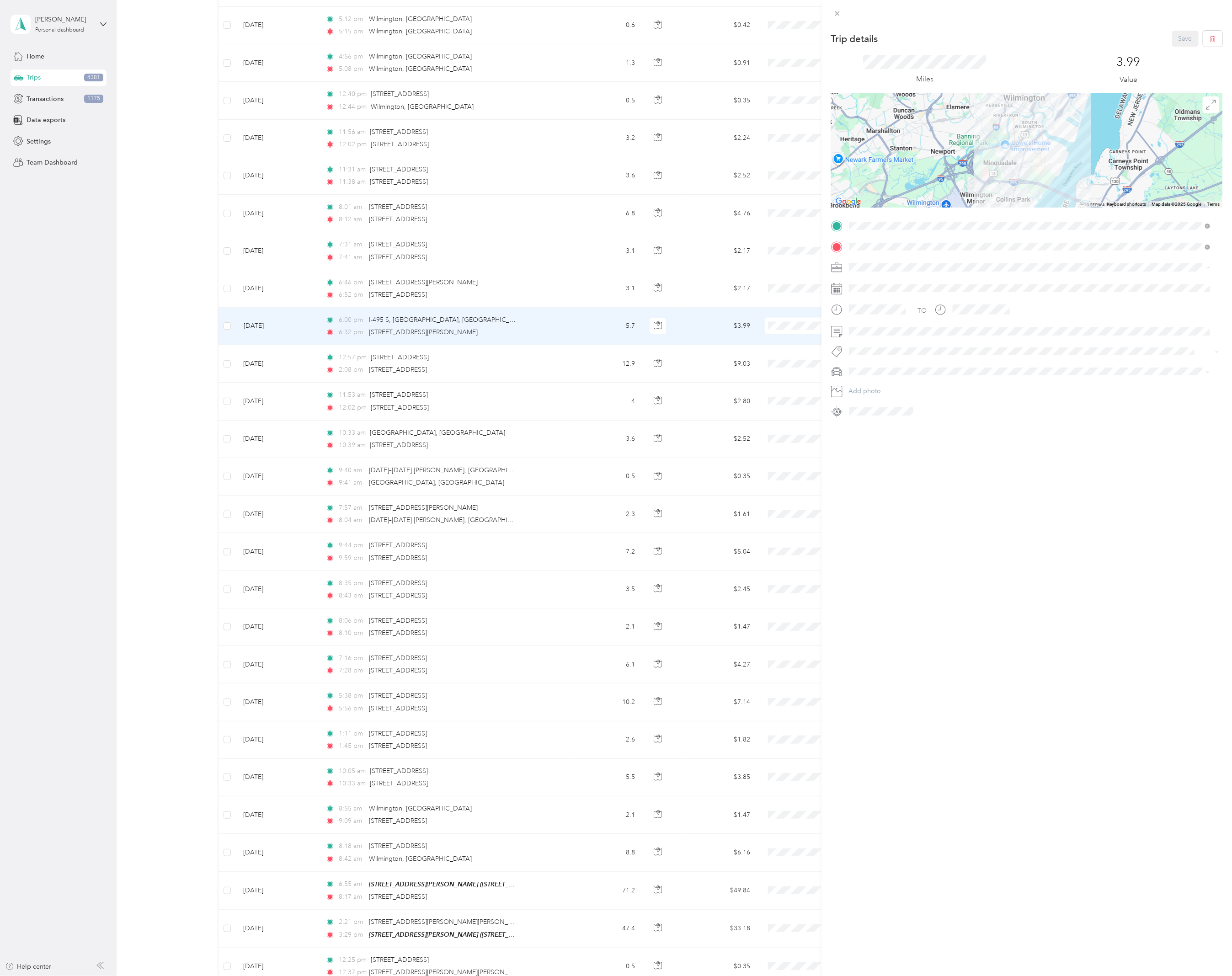
click at [508, 219] on div "Trip details Save This trip cannot be edited because it is either under review,…" at bounding box center [616, 488] width 1232 height 976
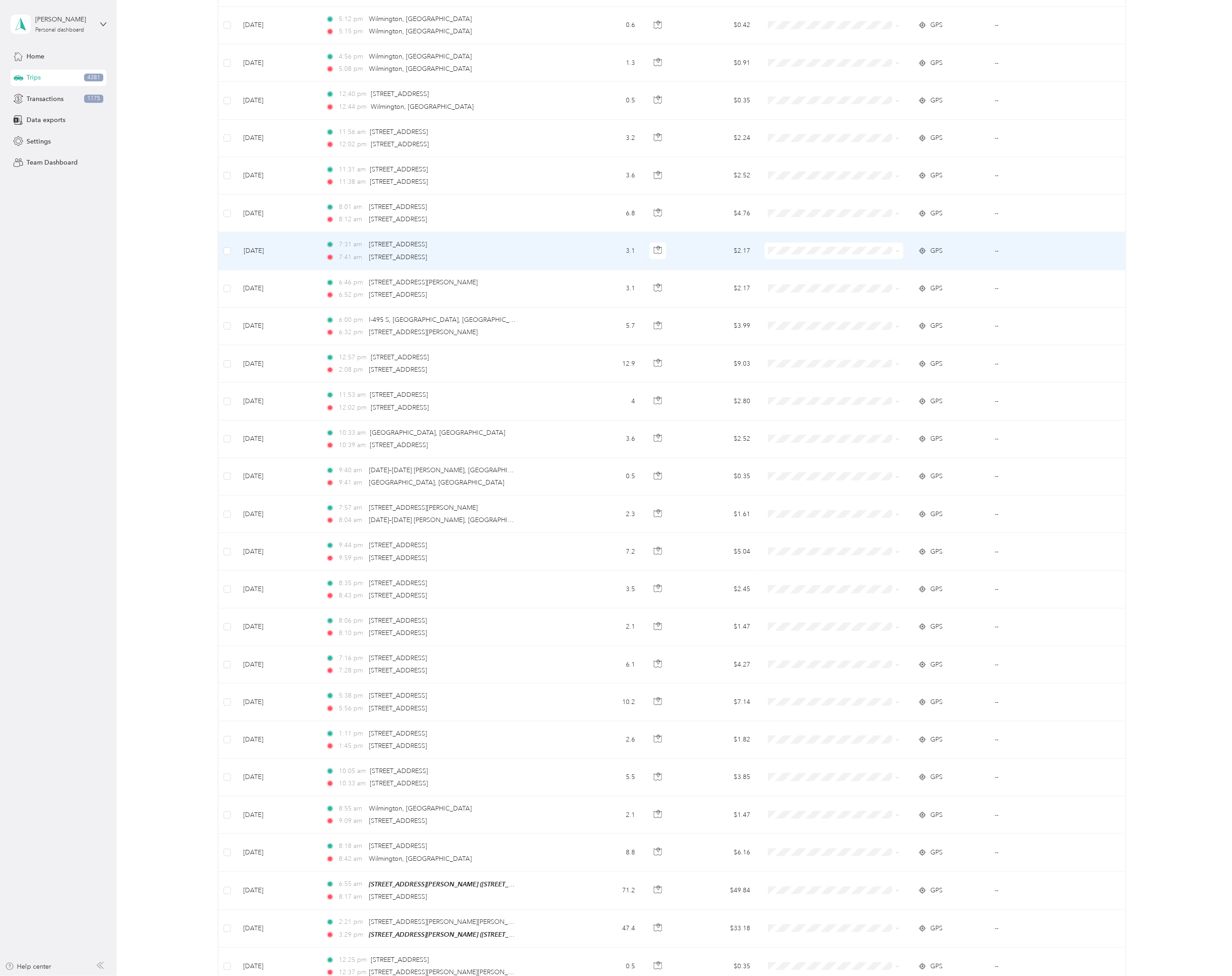
click at [506, 256] on div "7:41 am [STREET_ADDRESS]" at bounding box center [421, 257] width 192 height 10
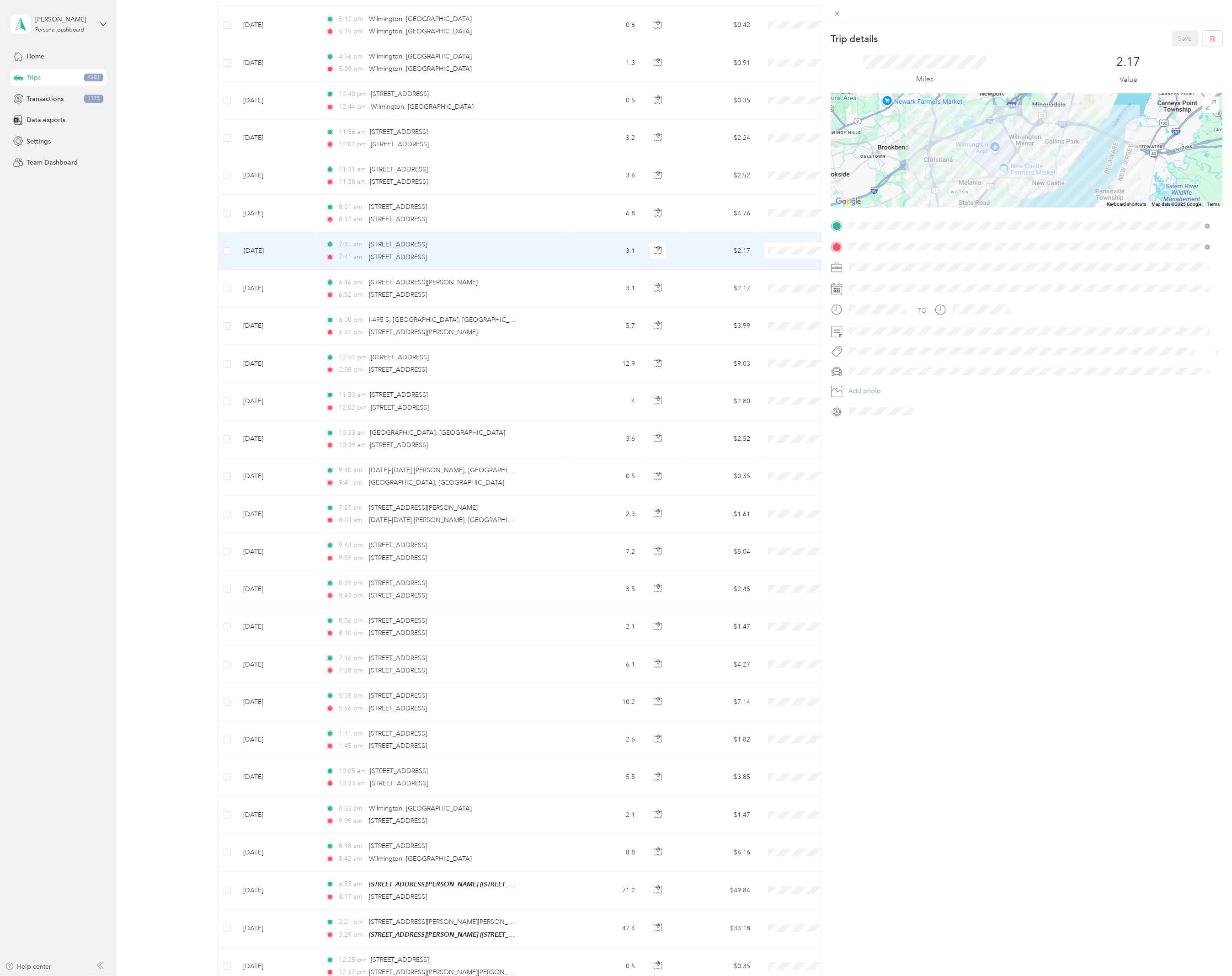
click at [516, 218] on div "Trip details Save This trip cannot be edited because it is either under review,…" at bounding box center [616, 488] width 1232 height 976
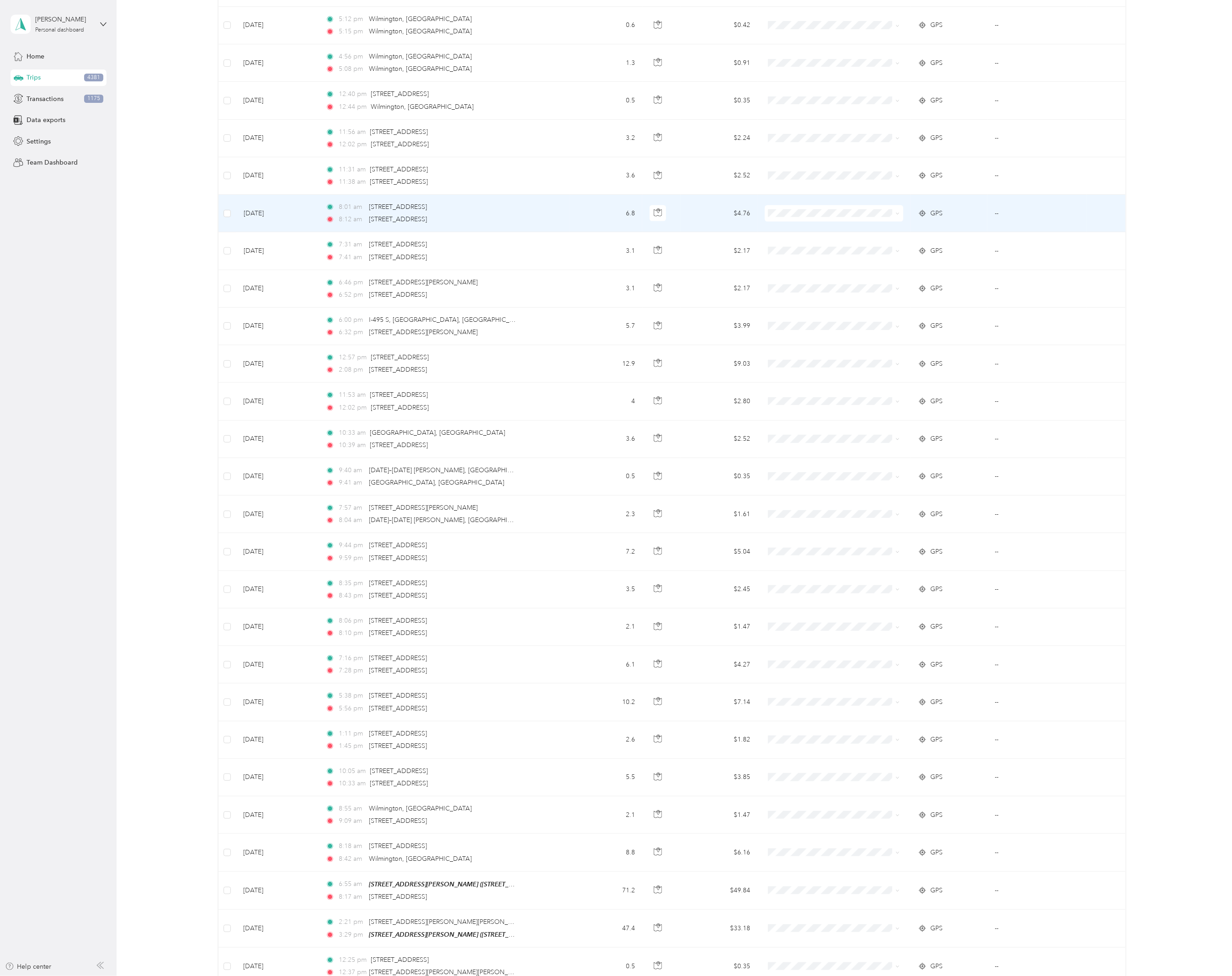
click at [510, 212] on div "8:01 am [STREET_ADDRESS]" at bounding box center [421, 207] width 192 height 10
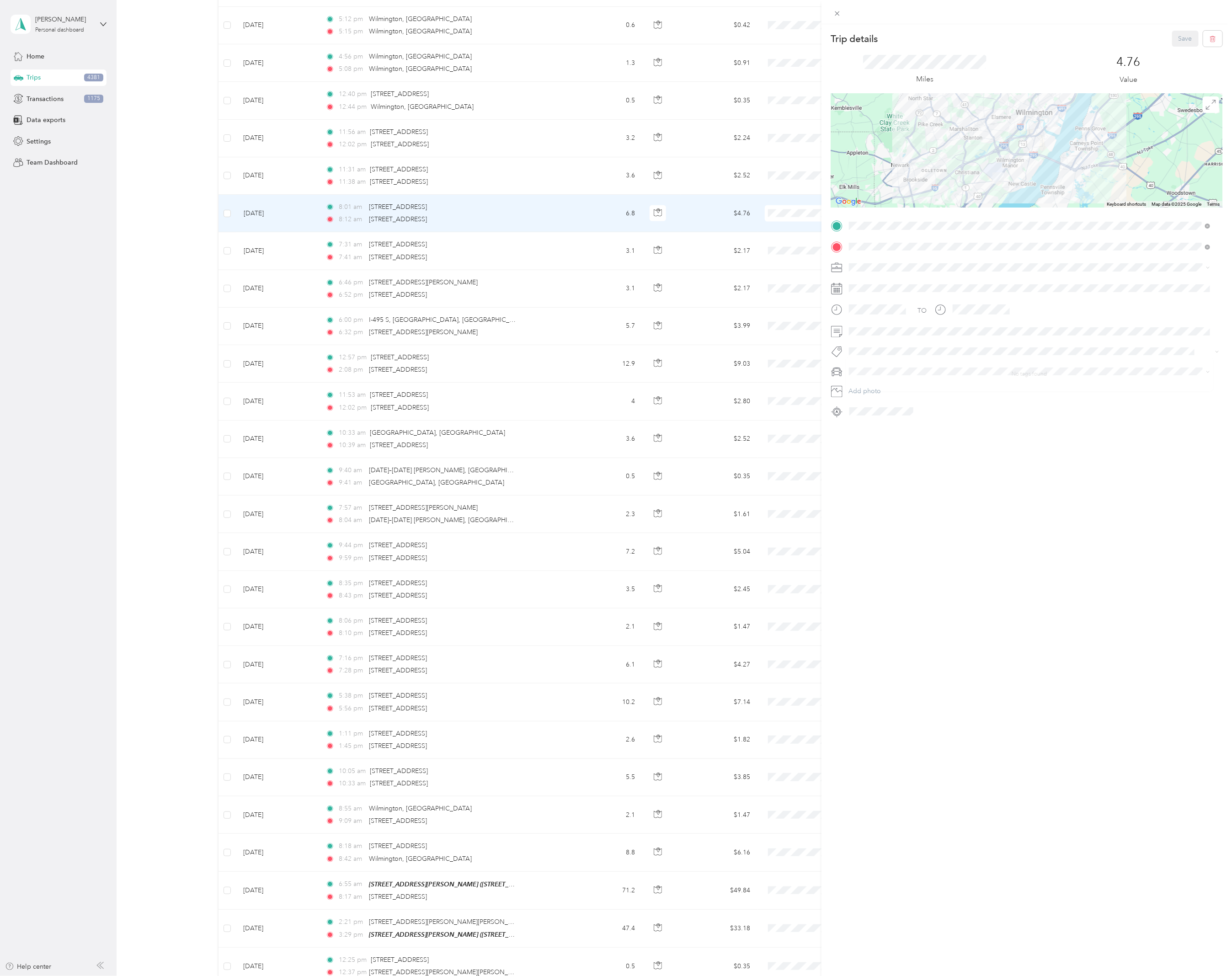
click at [1007, 516] on div "Trip details Save This trip cannot be edited because it is either under review,…" at bounding box center [1026, 512] width 411 height 976
click at [147, 544] on div "Trip details Save This trip cannot be edited because it is either under review,…" at bounding box center [616, 488] width 1232 height 976
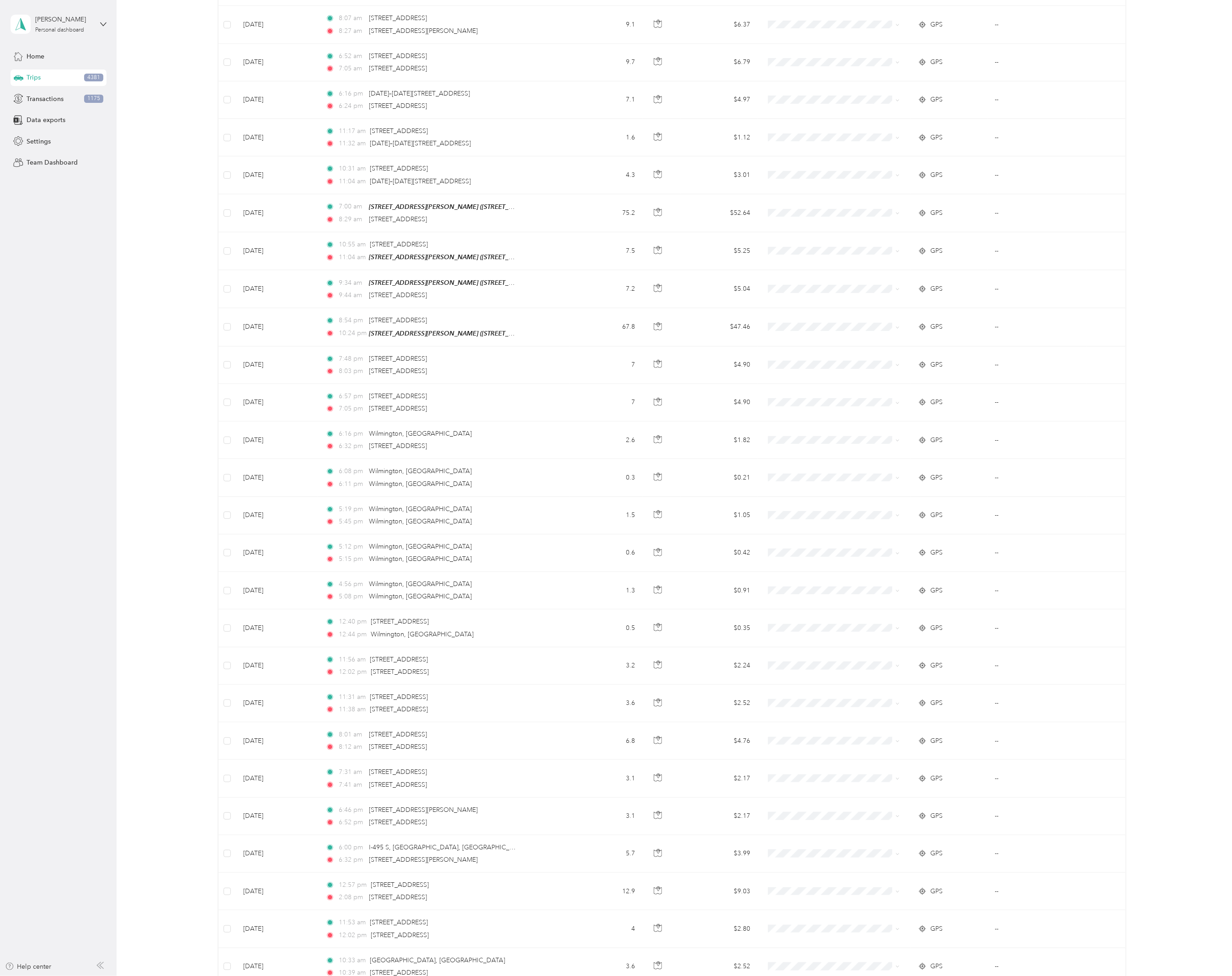
scroll to position [2869, 0]
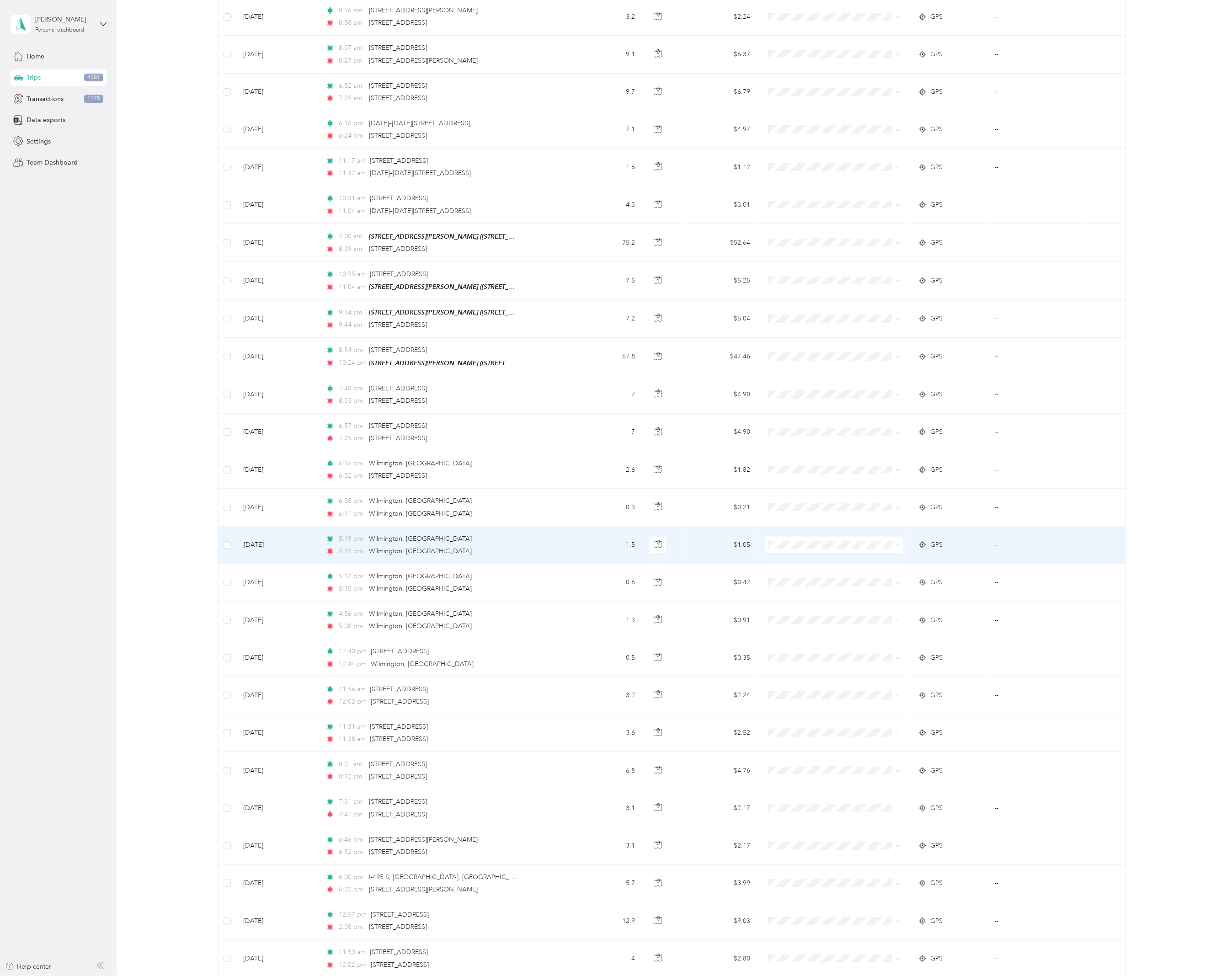
click at [465, 556] on div "5:45 pm [GEOGRAPHIC_DATA], [GEOGRAPHIC_DATA]" at bounding box center [421, 551] width 192 height 10
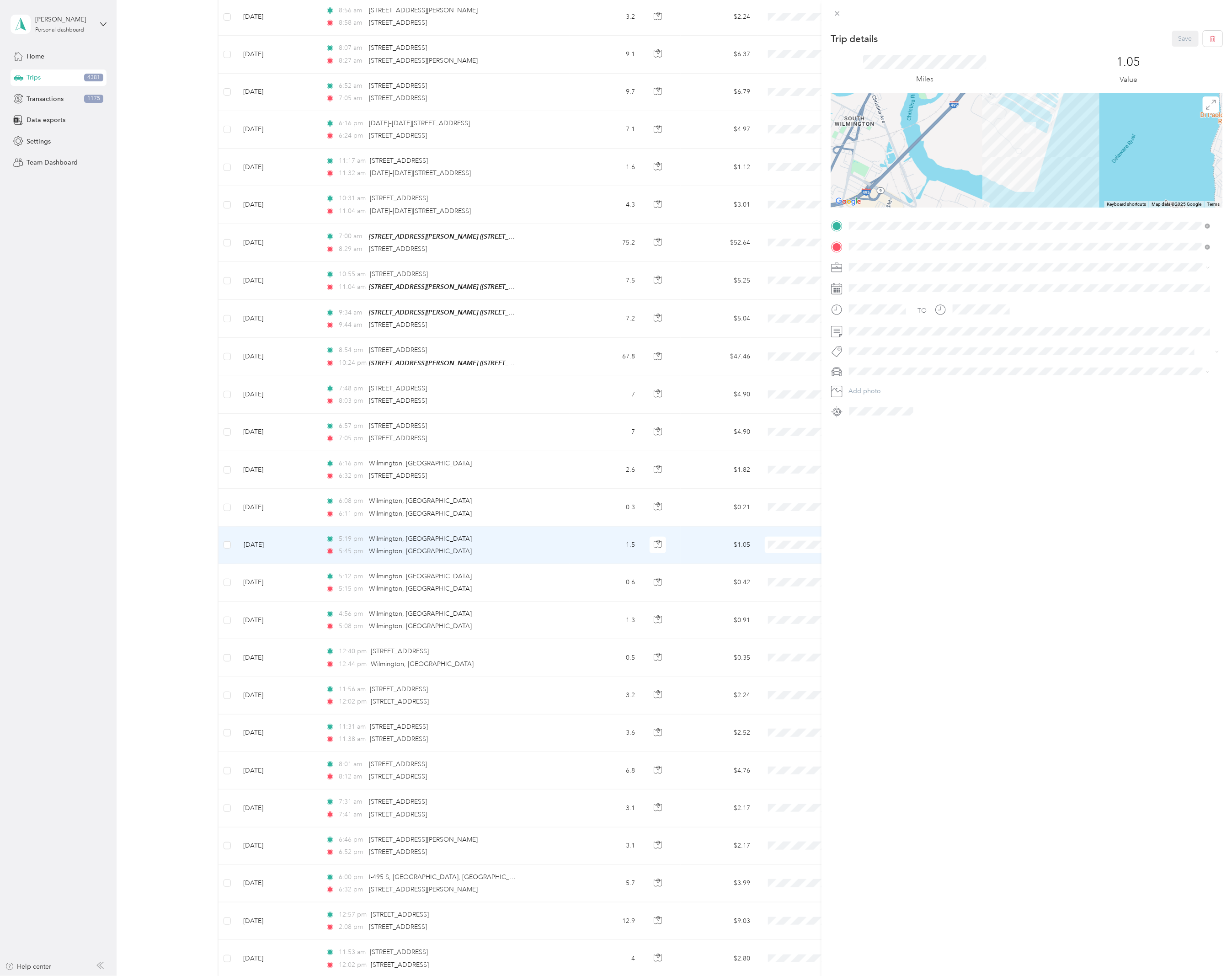
click at [461, 442] on div "Trip details Save This trip cannot be edited because it is either under review,…" at bounding box center [616, 488] width 1232 height 976
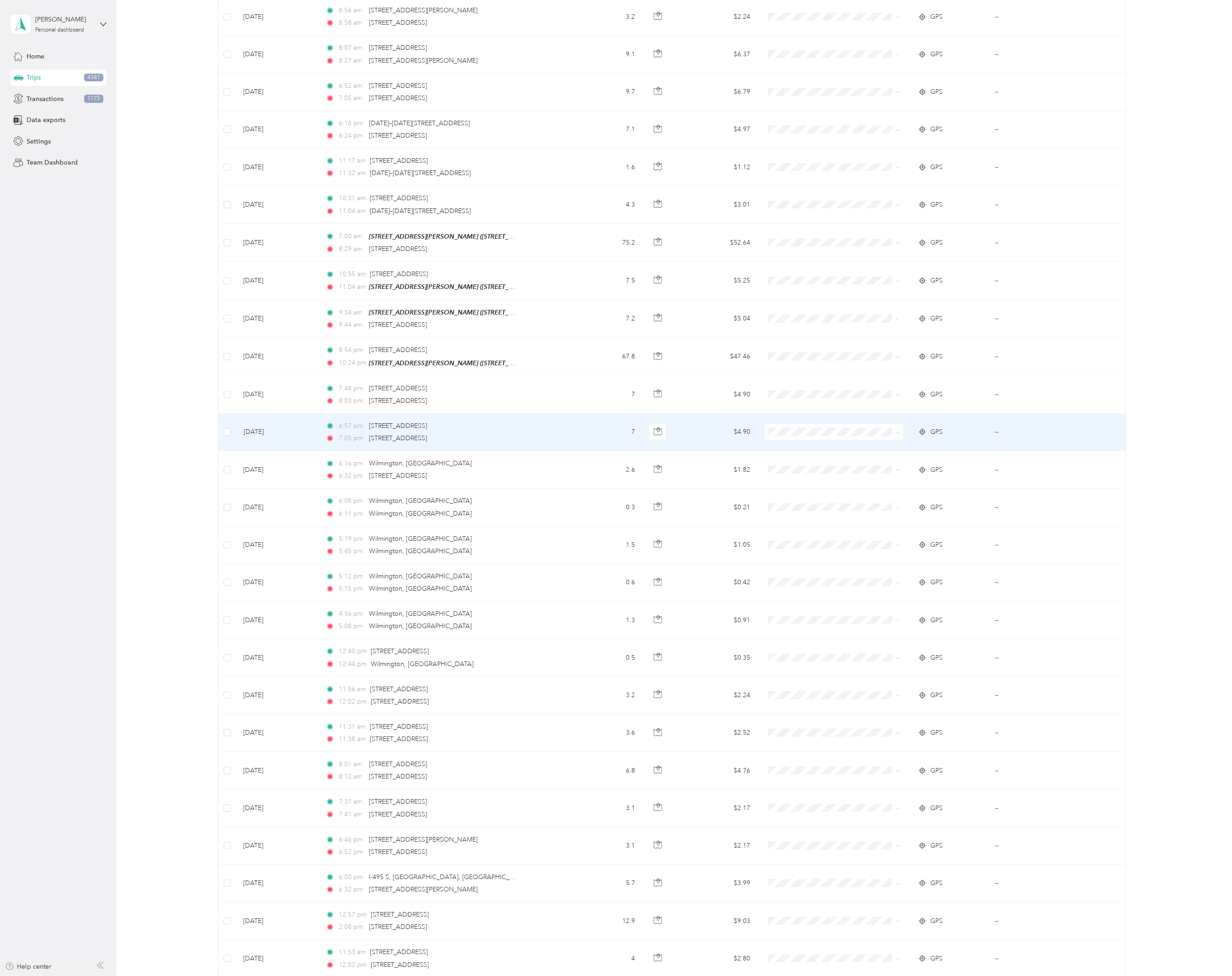
click at [494, 443] on div "7:05 pm [STREET_ADDRESS]" at bounding box center [421, 438] width 192 height 10
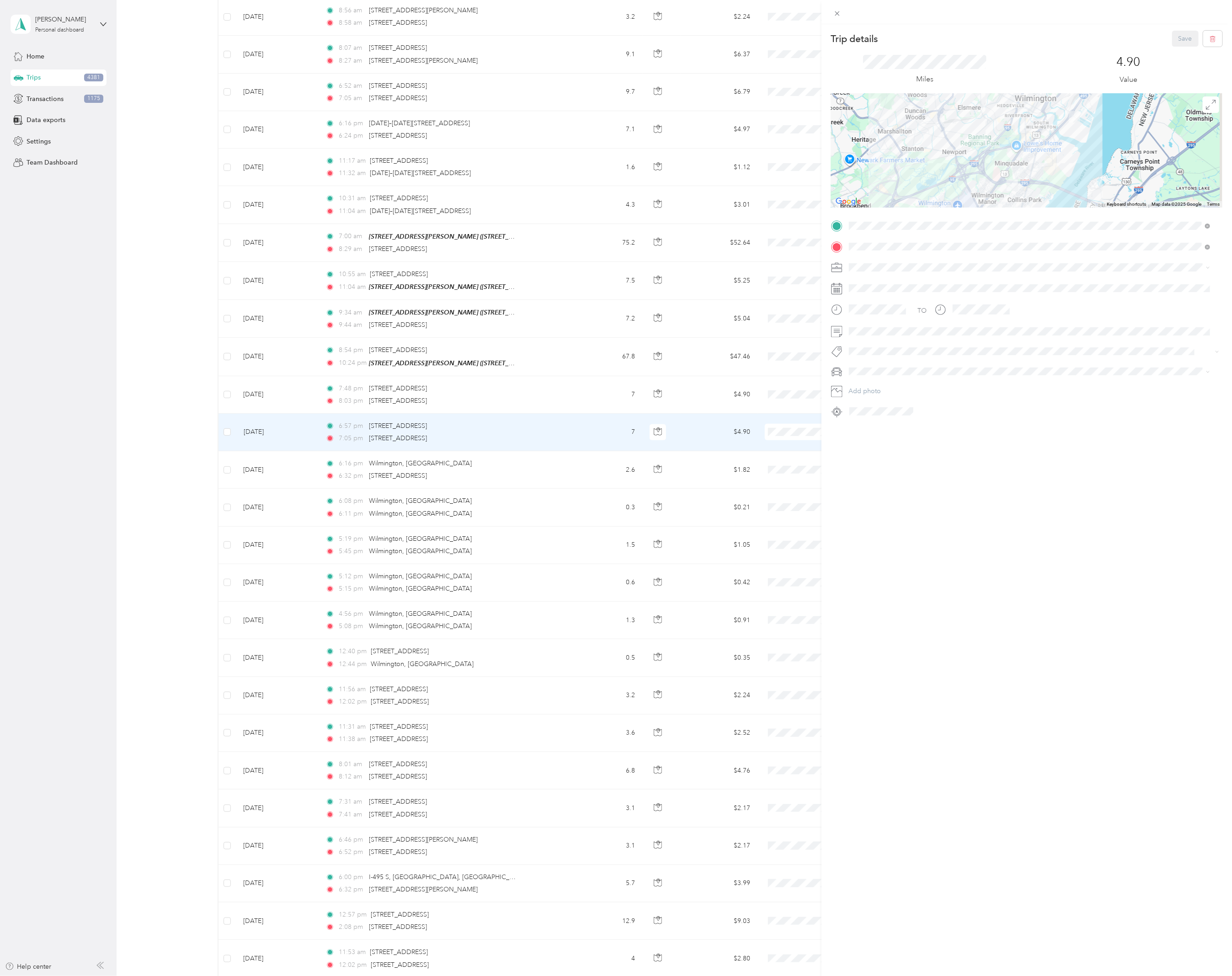
click at [503, 326] on div "Trip details Save This trip cannot be edited because it is either under review,…" at bounding box center [616, 488] width 1232 height 976
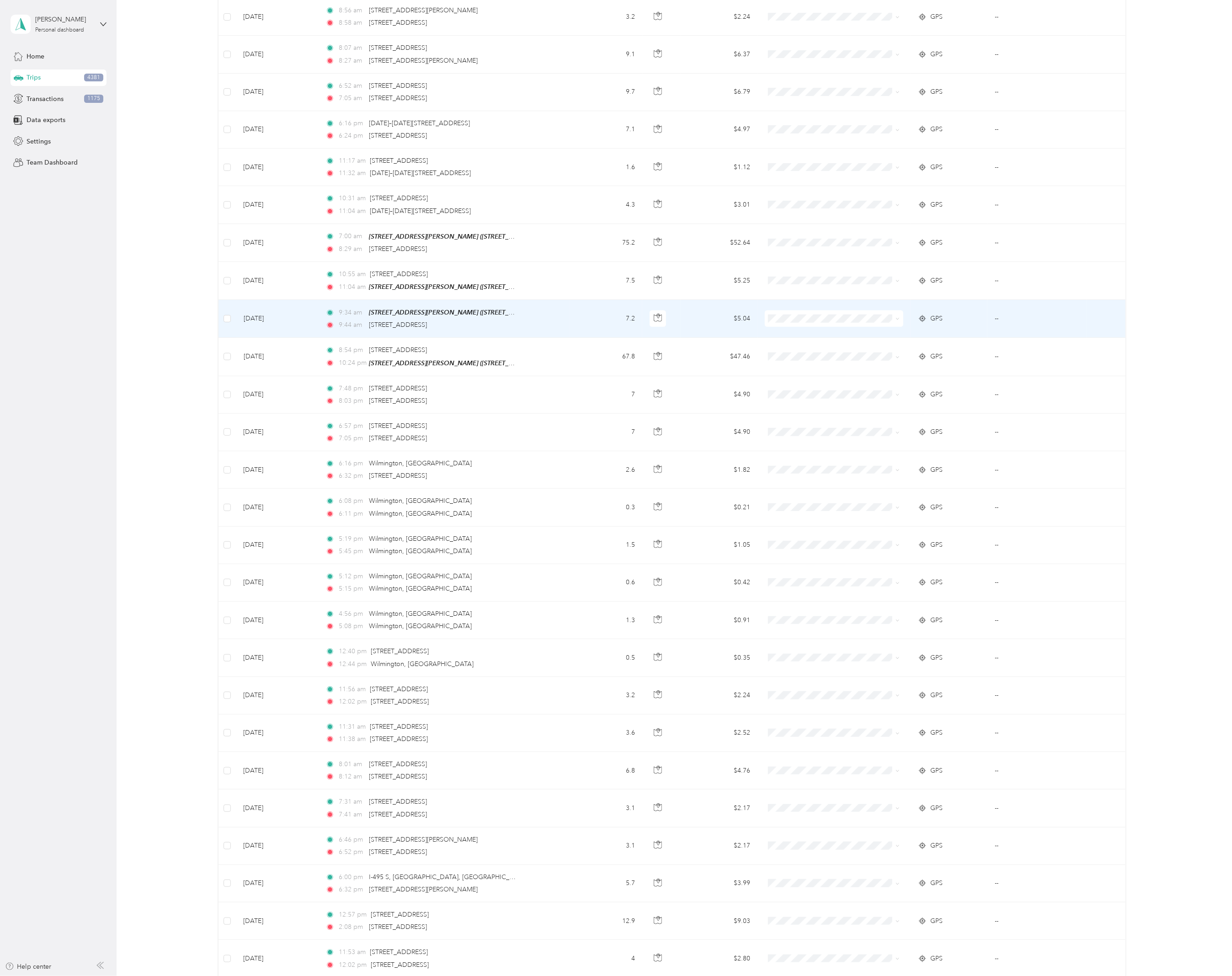
click at [540, 318] on td "9:34 am [STREET_ADDRESS][PERSON_NAME] ([STREET_ADDRESS][PERSON_NAME][US_STATE])…" at bounding box center [444, 319] width 252 height 38
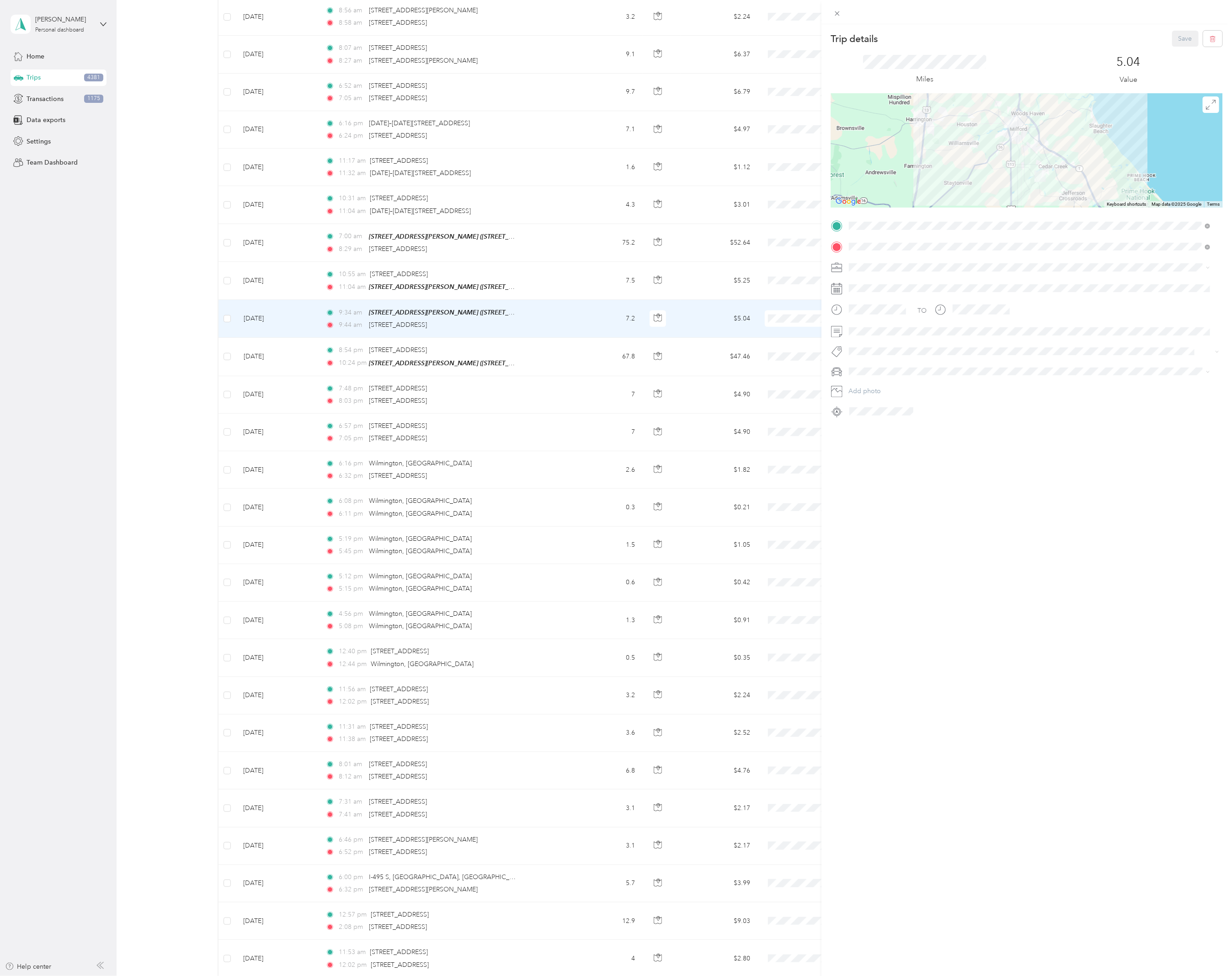
click at [550, 285] on div "Trip details Save This trip cannot be edited because it is either under review,…" at bounding box center [616, 488] width 1232 height 976
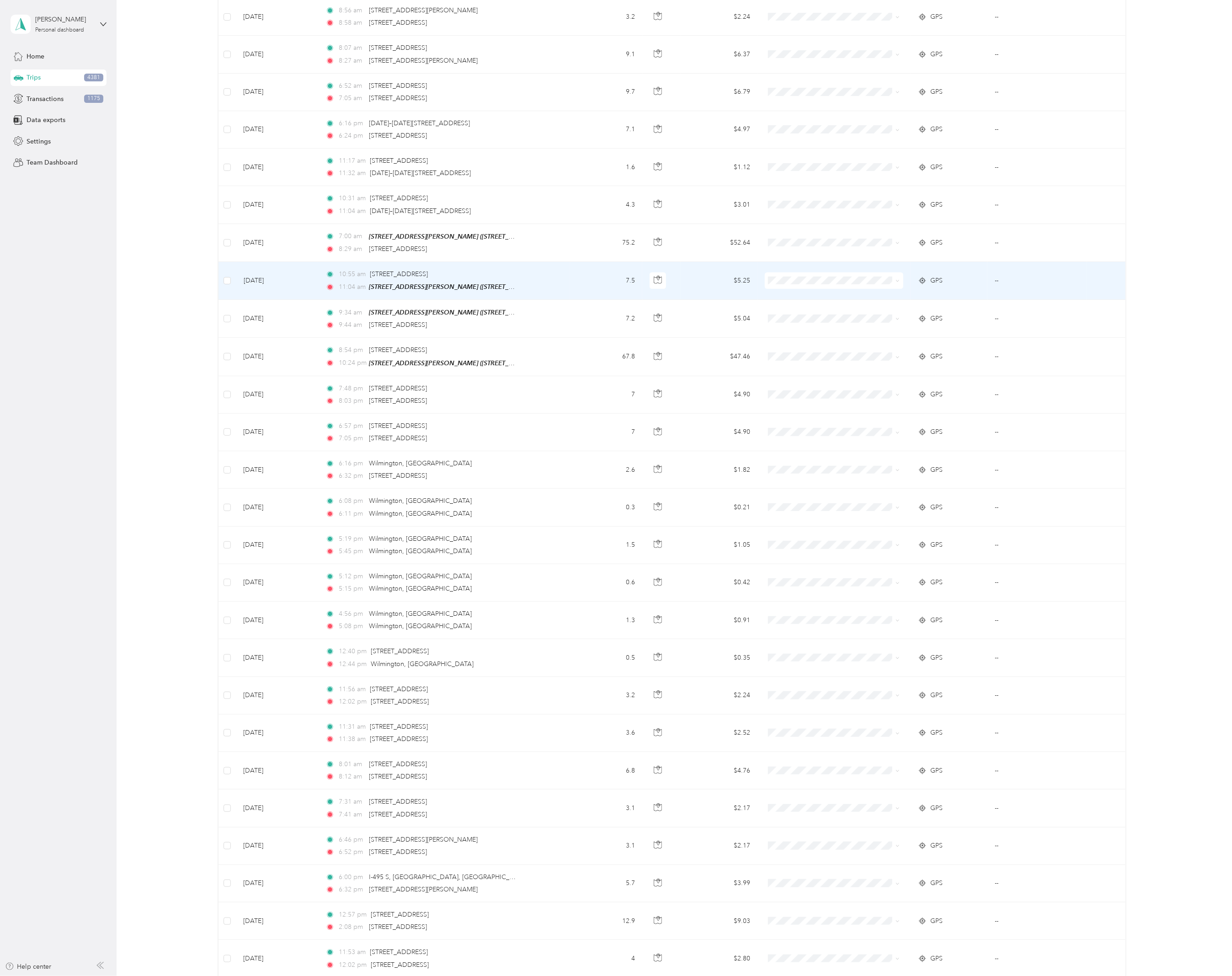
click at [550, 285] on td "10:55 am [STREET_ADDRESS][GEOGRAPHIC_DATA]:04 am [GEOGRAPHIC_DATA][PERSON_NAME]…" at bounding box center [444, 281] width 252 height 38
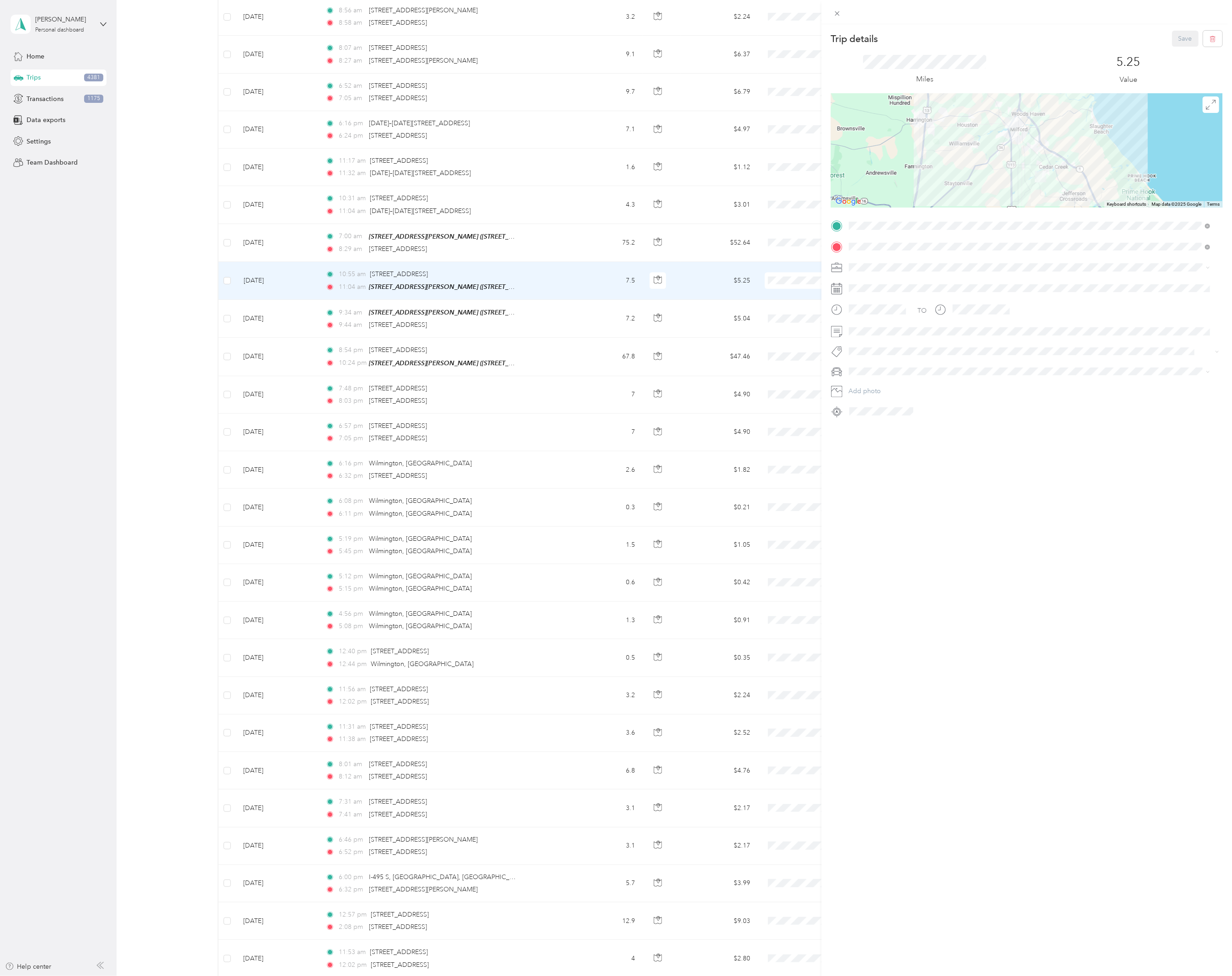
drag, startPoint x: 96, startPoint y: 433, endPoint x: 498, endPoint y: 297, distance: 424.4
click at [96, 433] on div "Trip details Save This trip cannot be edited because it is either under review,…" at bounding box center [616, 488] width 1232 height 976
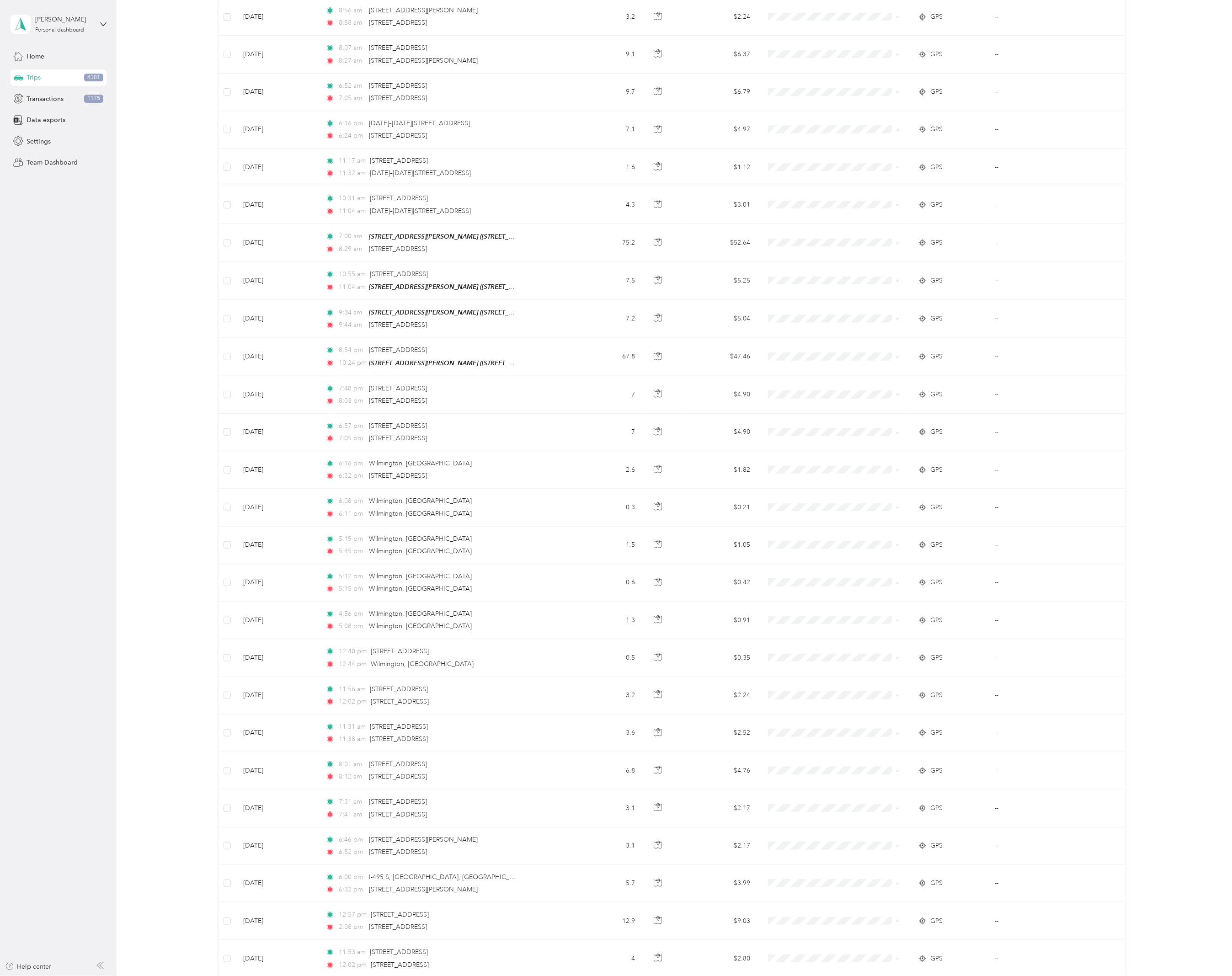
click at [532, 212] on div at bounding box center [616, 488] width 1232 height 976
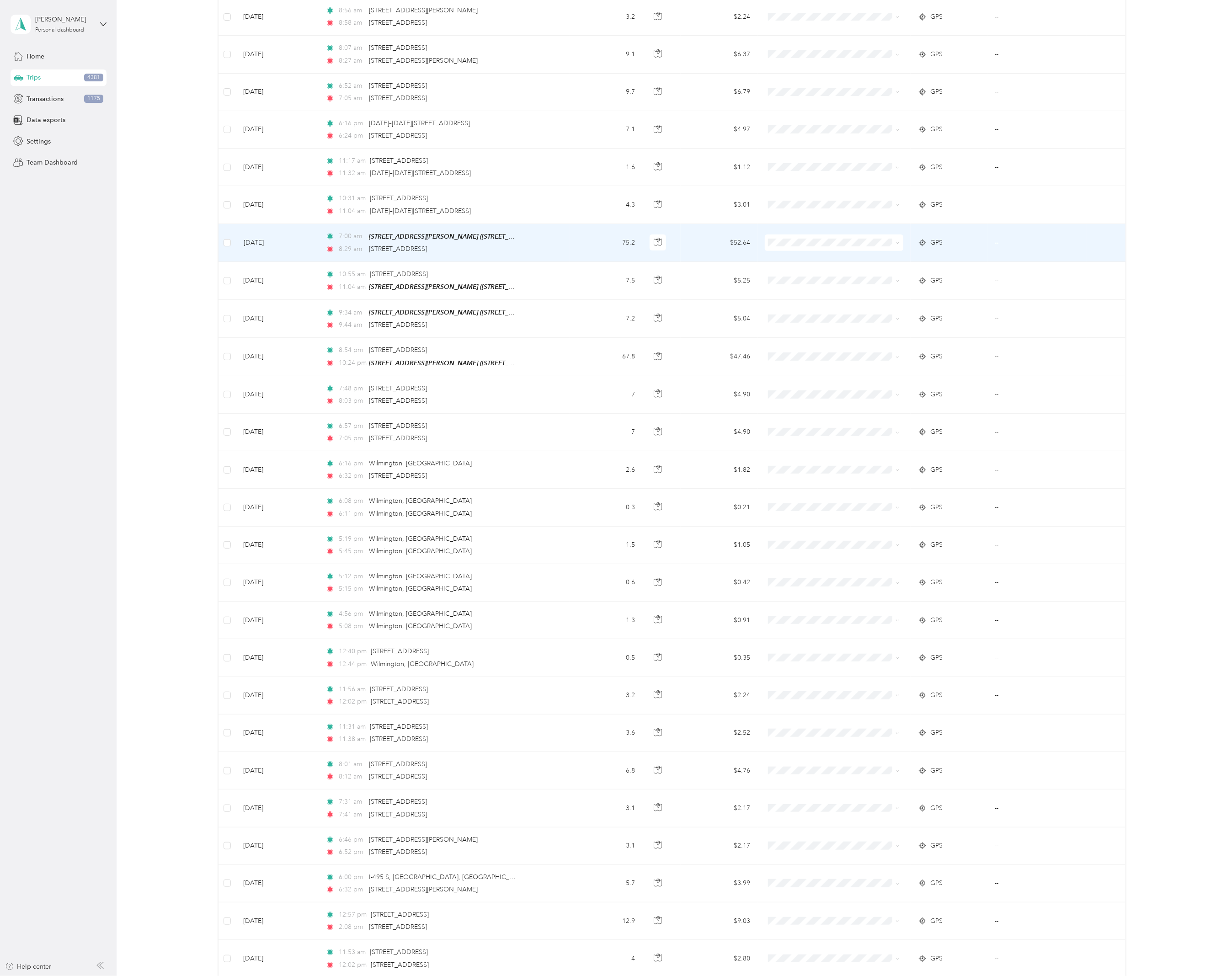
click at [525, 249] on td "7:00 am [STREET_ADDRESS][PERSON_NAME][PERSON_NAME][US_STATE]) 8:29 am [STREET_A…" at bounding box center [444, 243] width 252 height 38
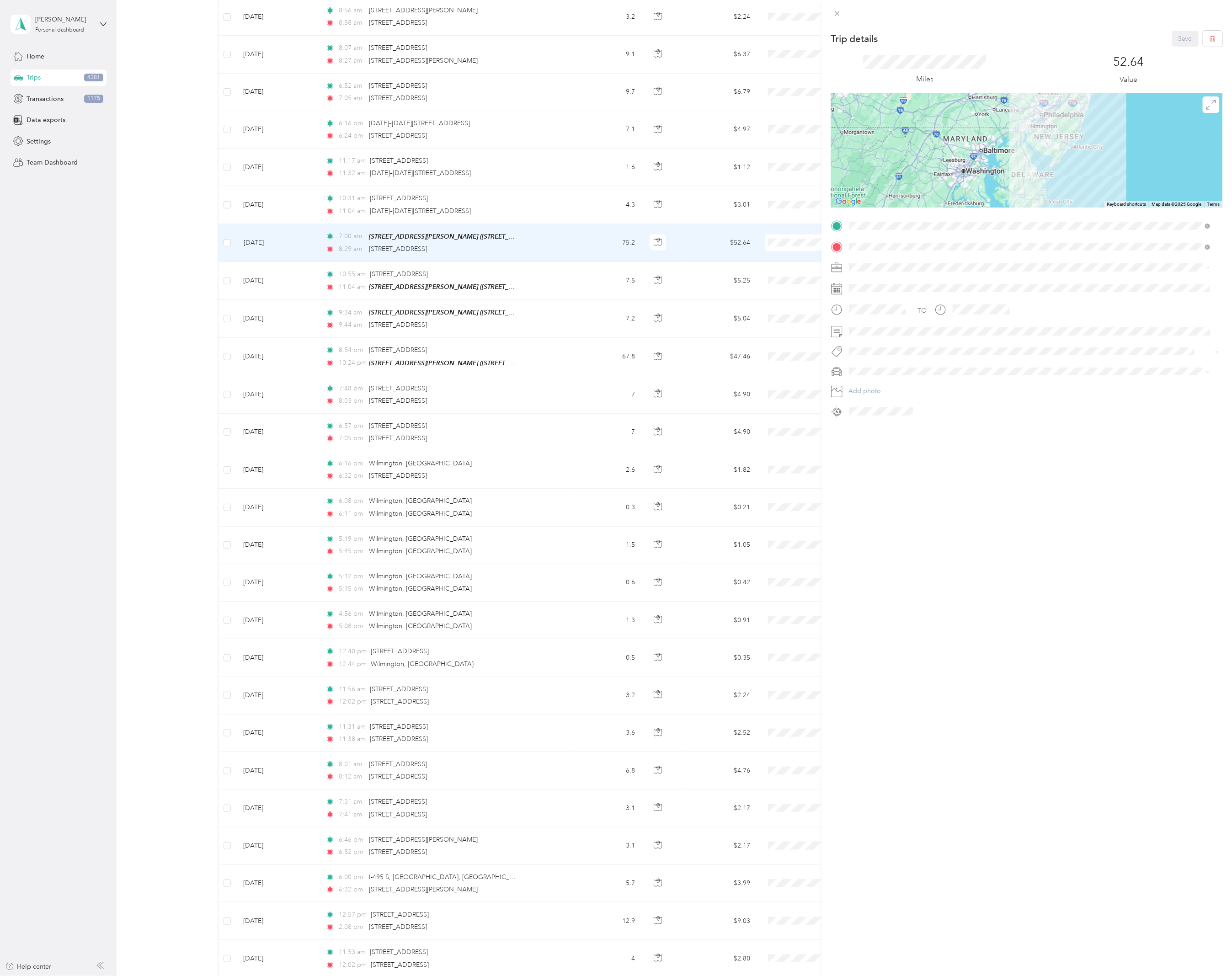
click at [488, 130] on div "Trip details Save This trip cannot be edited because it is either under review,…" at bounding box center [616, 488] width 1232 height 976
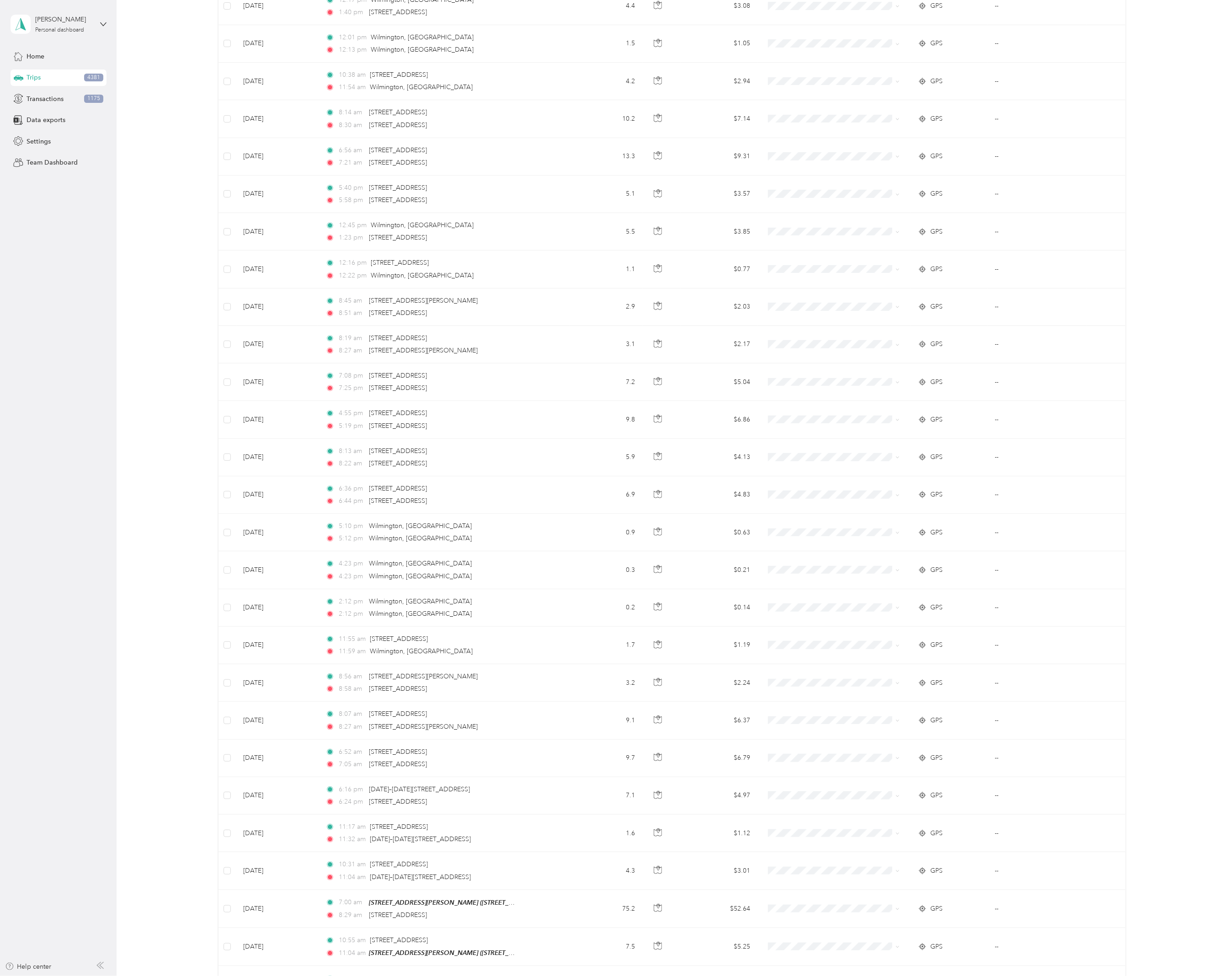
scroll to position [2198, 0]
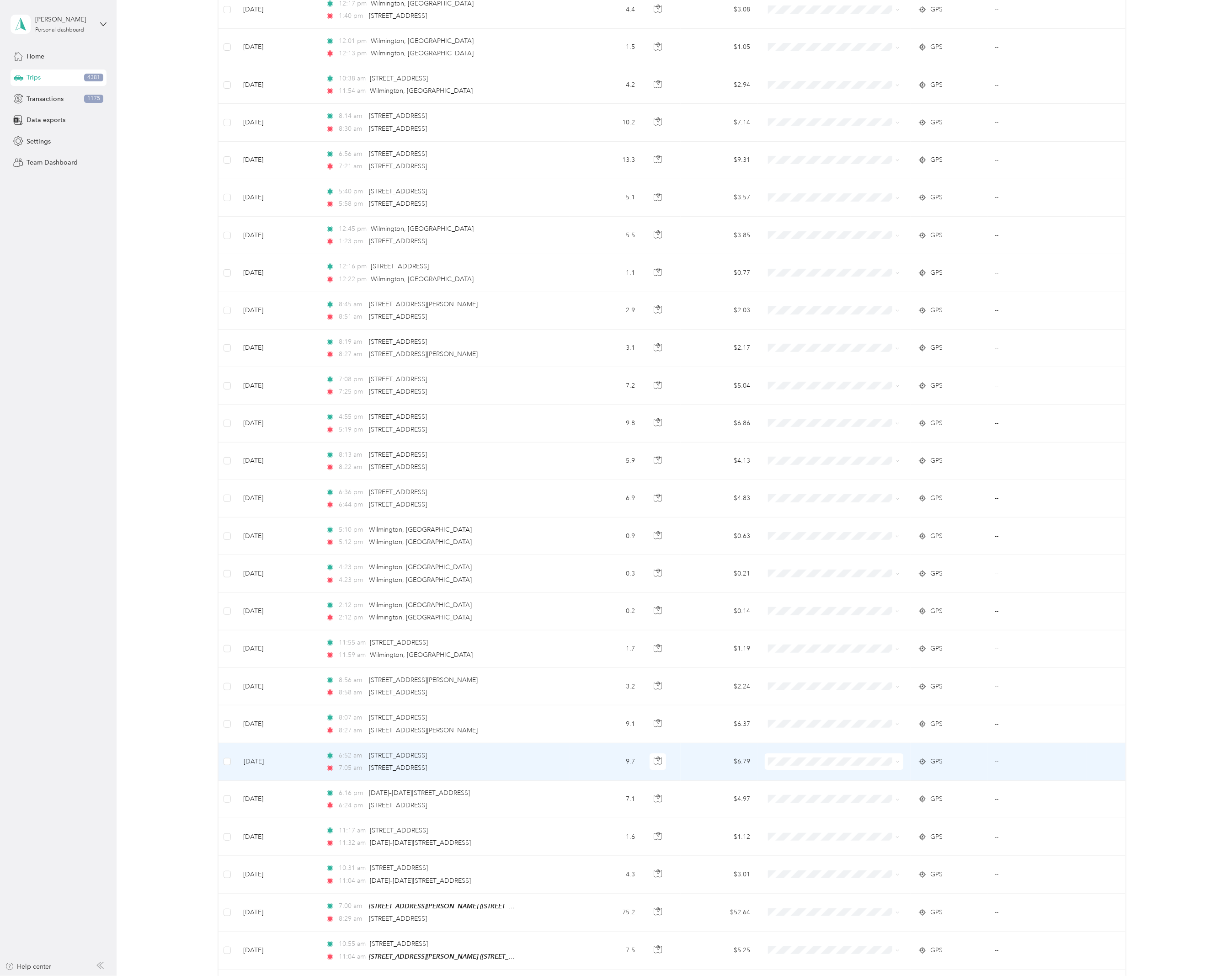
click at [542, 758] on td "6:52 am [STREET_ADDRESS] 7:05 am [STREET_ADDRESS]" at bounding box center [444, 762] width 252 height 38
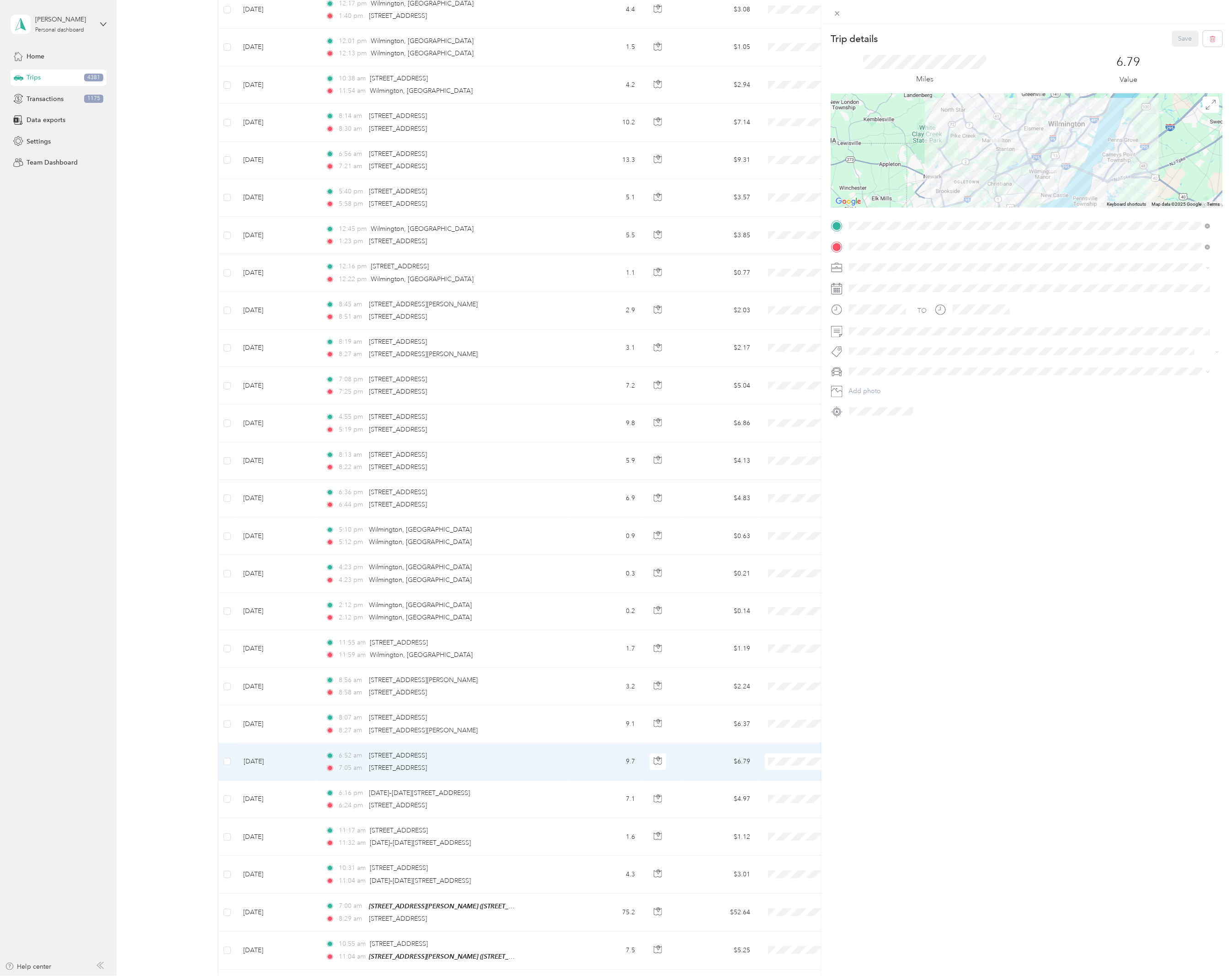
drag, startPoint x: 482, startPoint y: 727, endPoint x: 499, endPoint y: 730, distance: 17.3
click at [482, 727] on div "Trip details Save This trip cannot be edited because it is either under review,…" at bounding box center [616, 488] width 1232 height 976
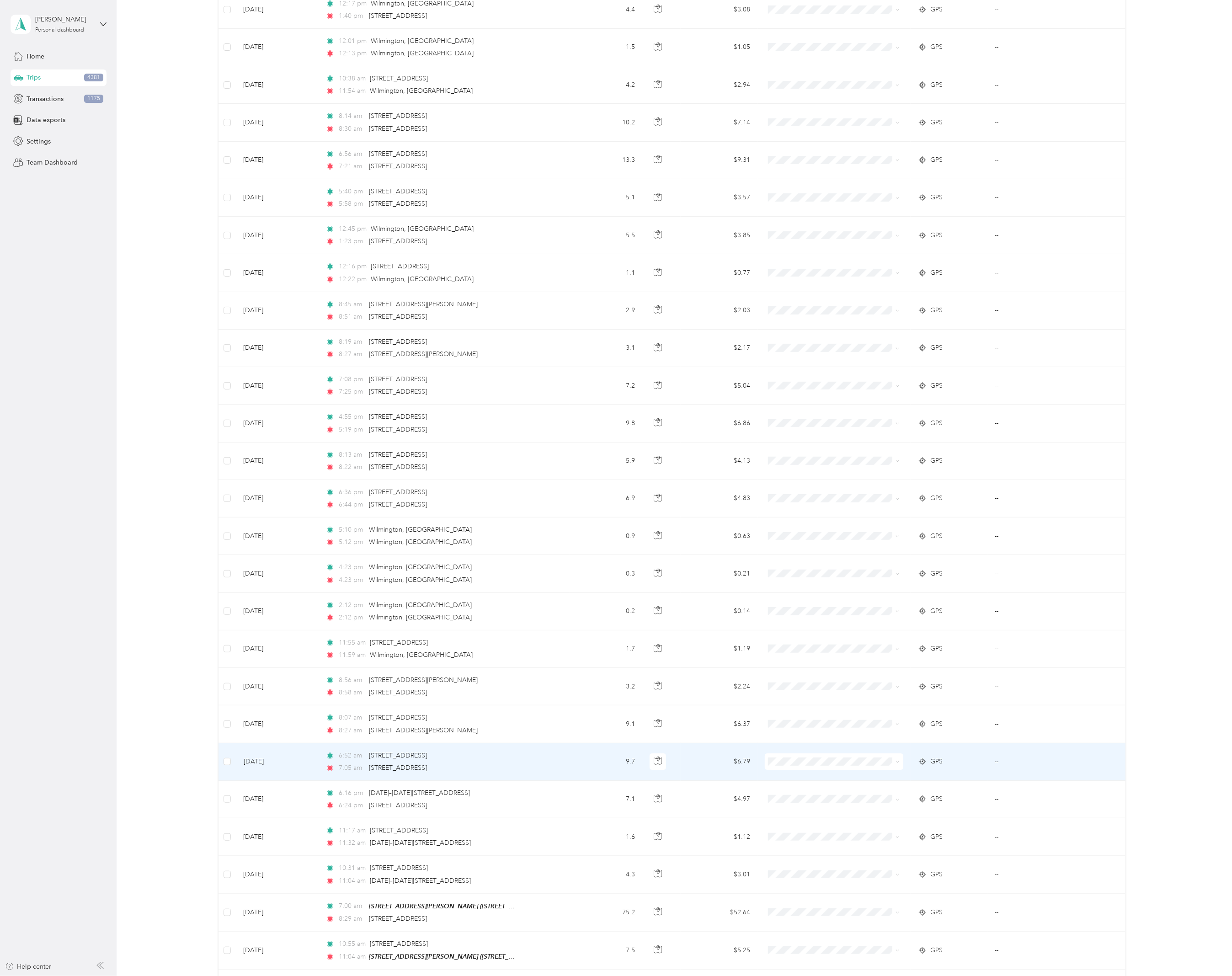
click at [499, 976] on div "Trip details Save This trip cannot be edited because it is either under review,…" at bounding box center [613, 976] width 1227 height 0
